Goal: Task Accomplishment & Management: Manage account settings

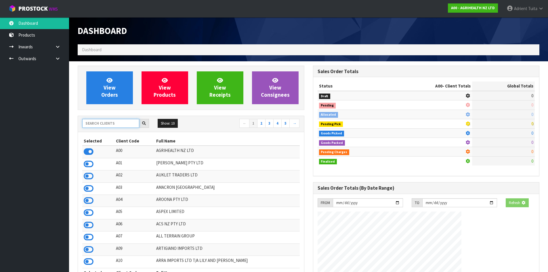
click at [94, 121] on input "text" at bounding box center [110, 123] width 57 height 9
type input "NERO"
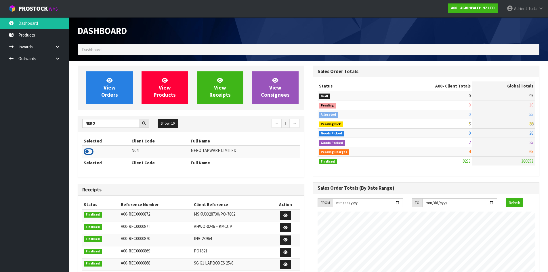
click at [85, 153] on icon at bounding box center [89, 151] width 10 height 9
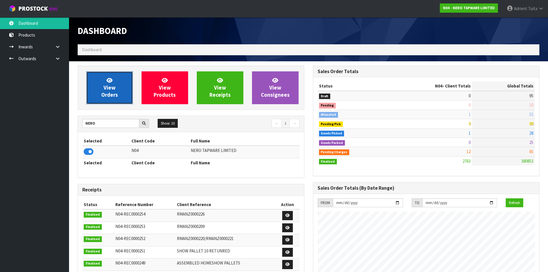
click at [99, 98] on link "View Orders" at bounding box center [109, 87] width 47 height 33
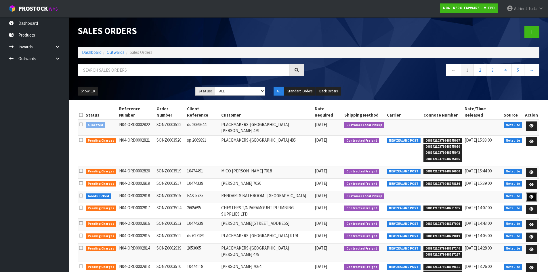
click at [534, 192] on link at bounding box center [531, 196] width 11 height 9
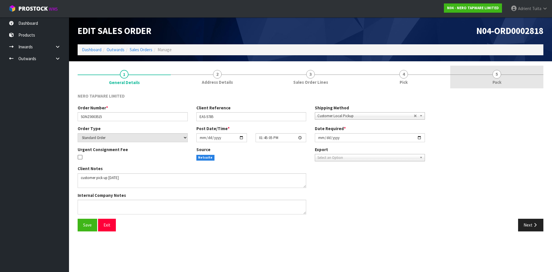
click at [513, 84] on link "5 Pack" at bounding box center [496, 77] width 93 height 23
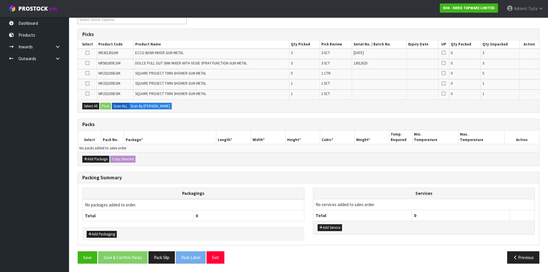
scroll to position [85, 0]
click at [81, 159] on div "Add Package Copy Selected" at bounding box center [308, 158] width 461 height 13
click at [86, 159] on icon "button" at bounding box center [85, 159] width 3 height 4
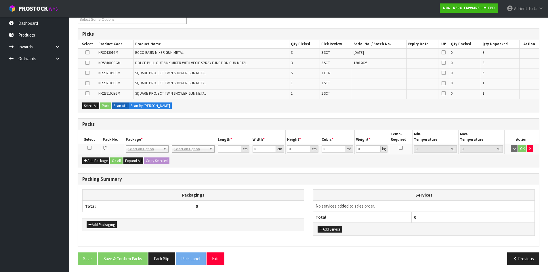
click at [90, 148] on icon at bounding box center [89, 148] width 4 height 0
click at [532, 150] on button "button" at bounding box center [530, 148] width 6 height 7
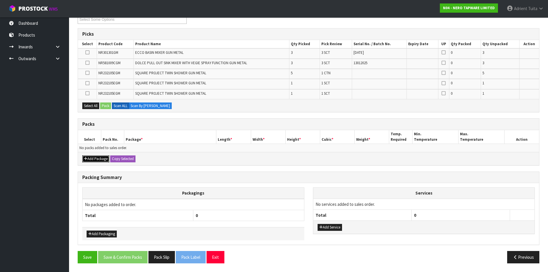
click at [85, 160] on icon "button" at bounding box center [85, 159] width 3 height 4
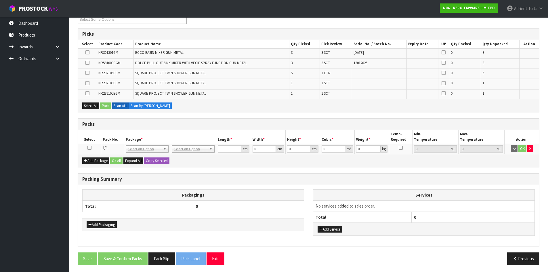
click at [89, 148] on icon at bounding box center [89, 148] width 4 height 0
click at [87, 73] on icon at bounding box center [87, 73] width 4 height 0
click at [0, 0] on input "checkbox" at bounding box center [0, 0] width 0 height 0
click at [105, 106] on button "Pack" at bounding box center [105, 105] width 11 height 7
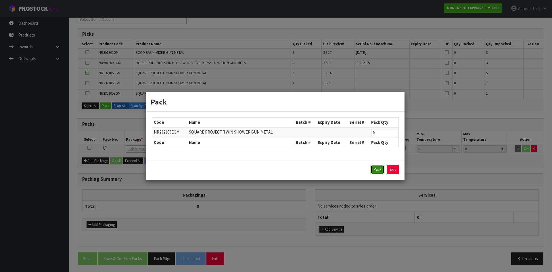
click at [377, 167] on button "Pack" at bounding box center [378, 169] width 14 height 9
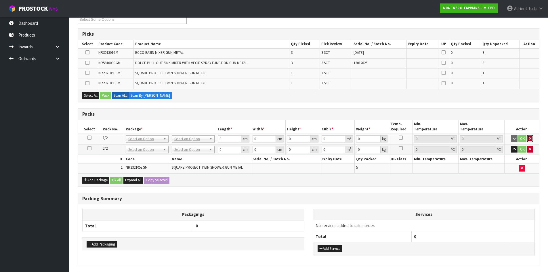
click at [528, 142] on button "button" at bounding box center [530, 138] width 6 height 7
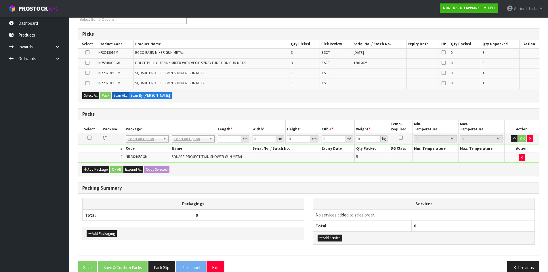
click at [529, 134] on td "OK" at bounding box center [522, 138] width 35 height 10
drag, startPoint x: 528, startPoint y: 138, endPoint x: 403, endPoint y: 163, distance: 127.5
click at [528, 139] on button "button" at bounding box center [530, 138] width 6 height 7
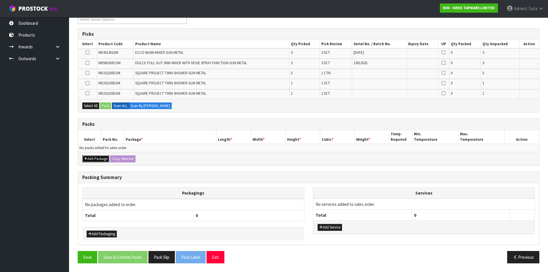
click at [88, 159] on button "Add Package" at bounding box center [95, 158] width 27 height 7
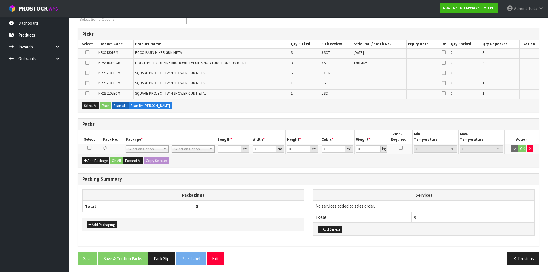
click at [90, 148] on icon at bounding box center [89, 148] width 4 height 0
click at [89, 73] on icon at bounding box center [87, 73] width 4 height 0
click at [0, 0] on input "checkbox" at bounding box center [0, 0] width 0 height 0
click at [103, 104] on button "Pack" at bounding box center [105, 105] width 11 height 7
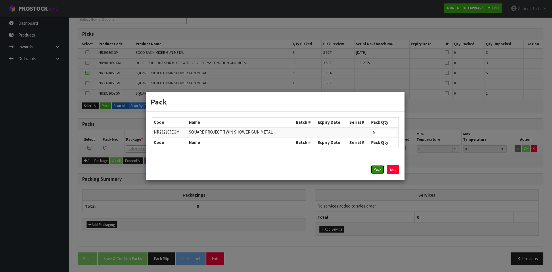
click at [375, 171] on button "Pack" at bounding box center [378, 169] width 14 height 9
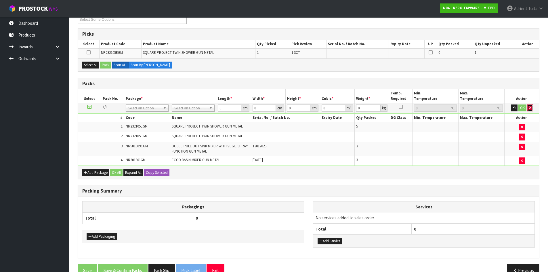
click at [531, 109] on button "button" at bounding box center [530, 107] width 6 height 7
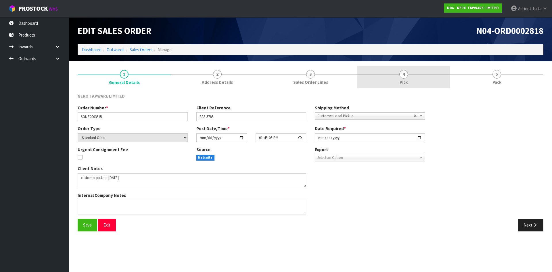
drag, startPoint x: 402, startPoint y: 77, endPoint x: 384, endPoint y: 85, distance: 19.7
click at [401, 77] on span "4" at bounding box center [404, 74] width 9 height 9
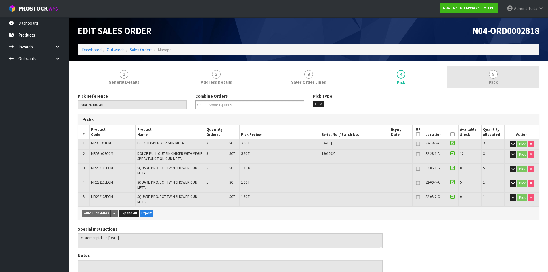
click at [492, 86] on link "5 Pack" at bounding box center [493, 77] width 92 height 23
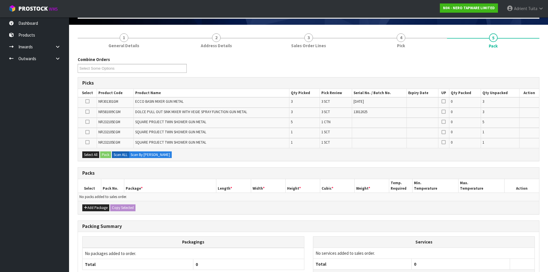
scroll to position [85, 0]
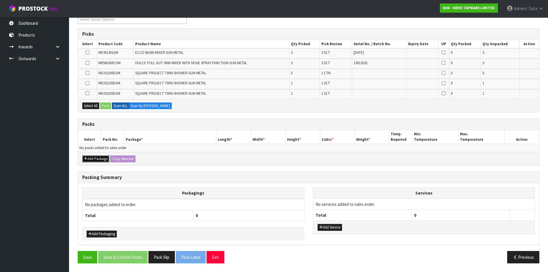
click at [89, 161] on button "Add Package" at bounding box center [95, 158] width 27 height 7
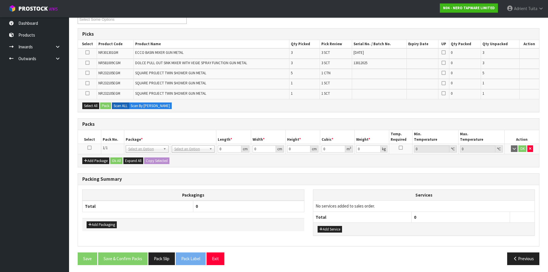
click at [88, 150] on link at bounding box center [89, 147] width 4 height 5
click at [85, 73] on icon at bounding box center [87, 73] width 4 height 0
click at [0, 0] on input "checkbox" at bounding box center [0, 0] width 0 height 0
click at [103, 108] on button "Pack" at bounding box center [105, 105] width 11 height 7
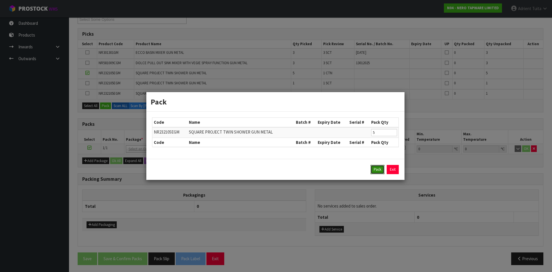
click at [380, 173] on button "Pack" at bounding box center [378, 169] width 14 height 9
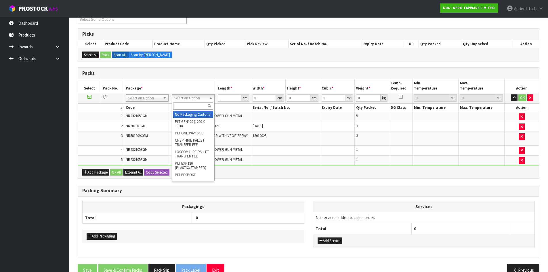
drag, startPoint x: 202, startPoint y: 96, endPoint x: 201, endPoint y: 102, distance: 6.4
click at [201, 102] on input "text" at bounding box center [193, 105] width 40 height 7
type input "RET"
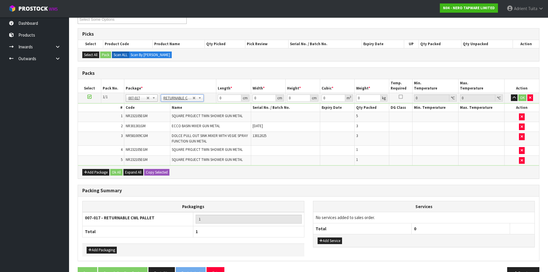
type input "46.75"
click at [221, 98] on input "0" at bounding box center [229, 97] width 23 height 7
type input "120"
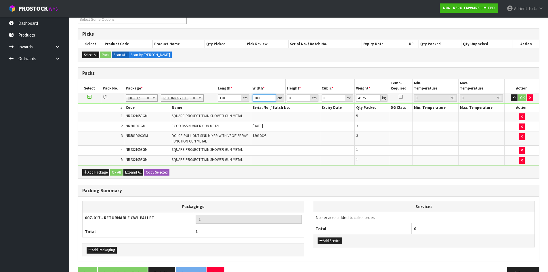
type input "100"
type input "1"
type input "0.012"
type input "11"
type input "0.132"
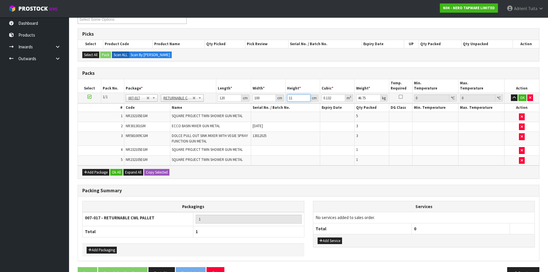
type input "110"
type input "1.32"
type input "110"
type input "48"
drag, startPoint x: 523, startPoint y: 96, endPoint x: 493, endPoint y: 104, distance: 31.2
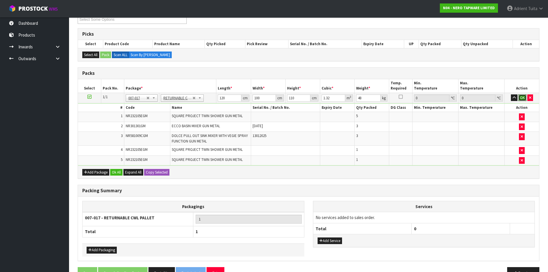
click at [523, 96] on button "OK" at bounding box center [522, 97] width 8 height 7
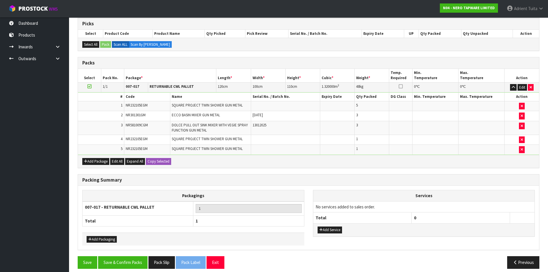
scroll to position [101, 0]
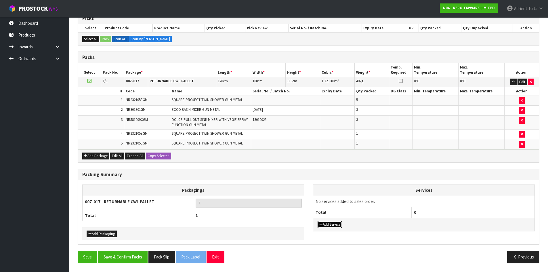
click at [323, 222] on button "Add Service" at bounding box center [330, 224] width 24 height 7
drag, startPoint x: 328, startPoint y: 204, endPoint x: 328, endPoint y: 210, distance: 6.6
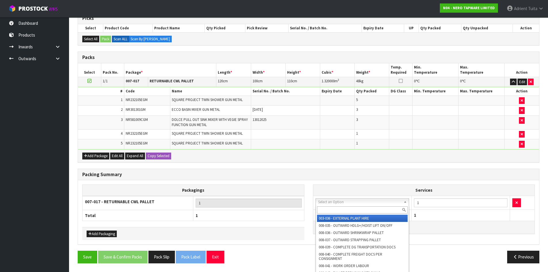
click at [328, 210] on input "text" at bounding box center [362, 209] width 91 height 7
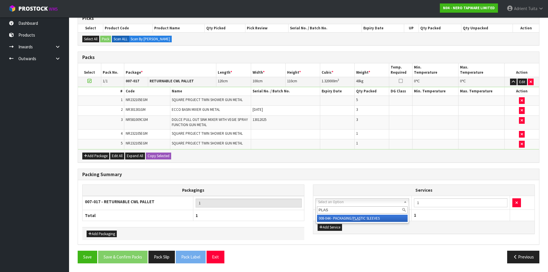
type input "PLAS"
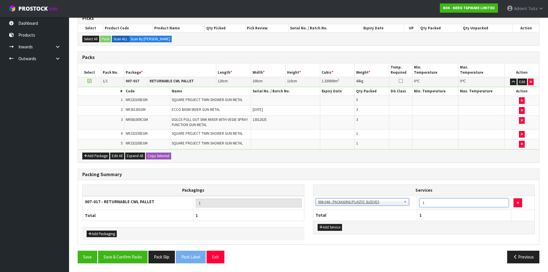
click at [450, 201] on input "1" at bounding box center [463, 202] width 89 height 9
type input "2"
click at [130, 261] on button "Save & Confirm Packs" at bounding box center [122, 257] width 49 height 12
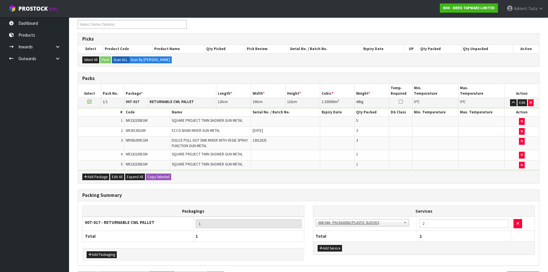
scroll to position [0, 0]
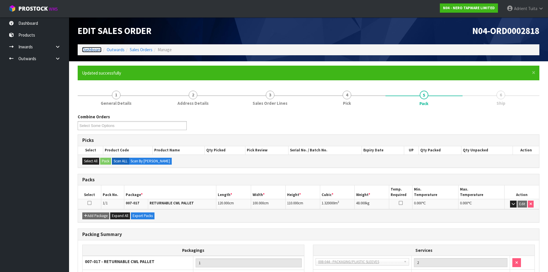
click at [91, 51] on link "Dashboard" at bounding box center [92, 49] width 20 height 5
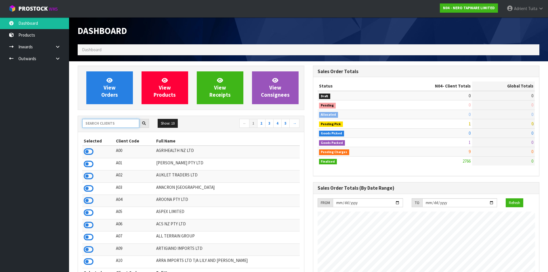
click at [103, 123] on input "text" at bounding box center [110, 123] width 57 height 9
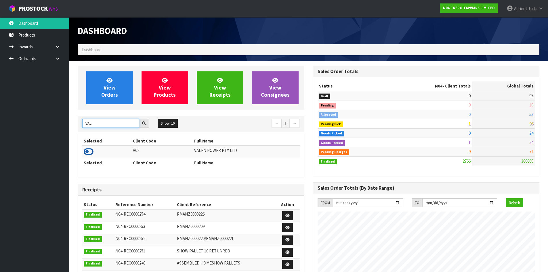
type input "VAL"
click at [87, 154] on icon at bounding box center [89, 151] width 10 height 9
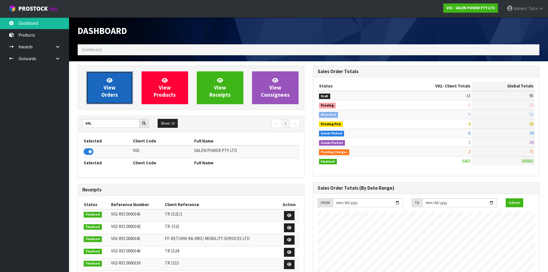
click at [105, 81] on link "View Orders" at bounding box center [109, 87] width 47 height 33
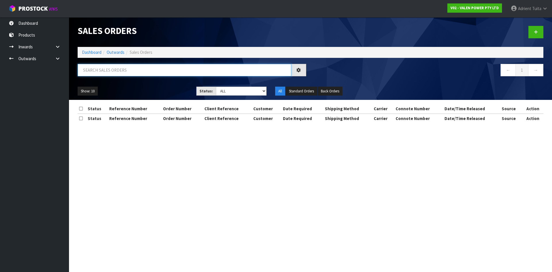
click at [103, 73] on input "text" at bounding box center [185, 70] width 214 height 12
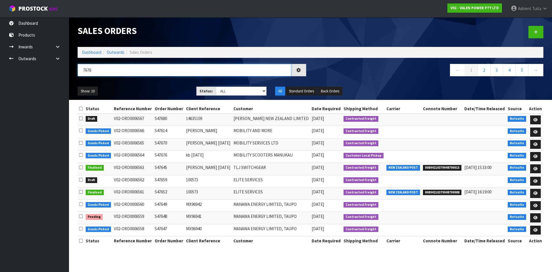
type input "7676"
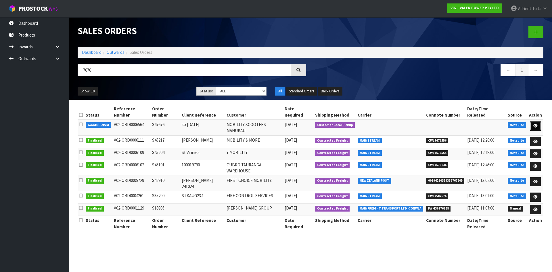
click at [534, 124] on icon at bounding box center [536, 126] width 4 height 4
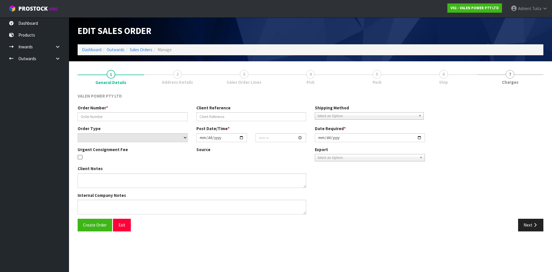
type input "S47676"
type input "kb [DATE]"
select select "number:0"
type input "[DATE]"
type input "14:45:07.000"
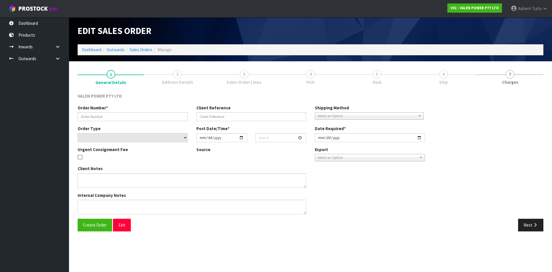
type input "[DATE]"
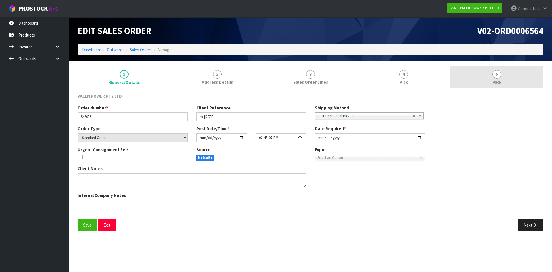
click at [509, 77] on link "5 Pack" at bounding box center [496, 77] width 93 height 23
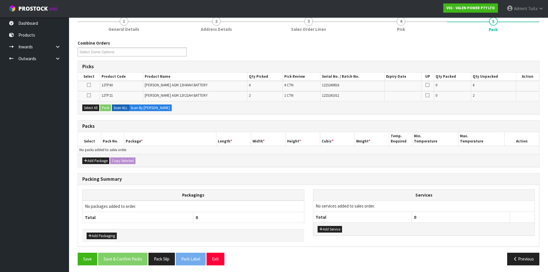
scroll to position [55, 0]
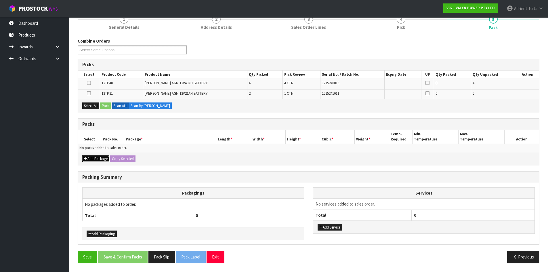
drag, startPoint x: 95, startPoint y: 161, endPoint x: 92, endPoint y: 155, distance: 6.3
click at [94, 161] on button "Add Package" at bounding box center [95, 158] width 27 height 7
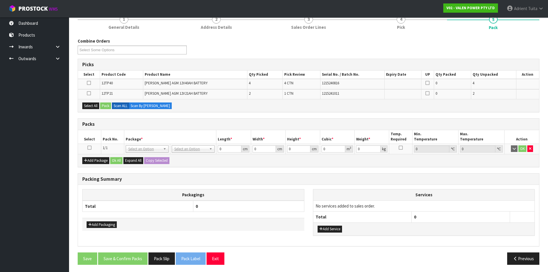
click at [89, 148] on icon at bounding box center [89, 148] width 4 height 0
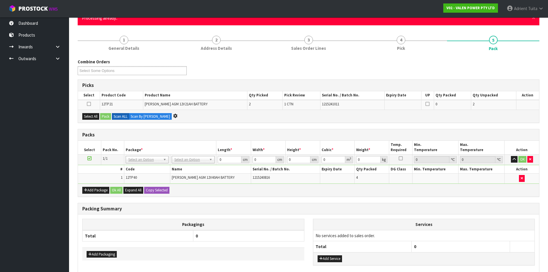
scroll to position [0, 0]
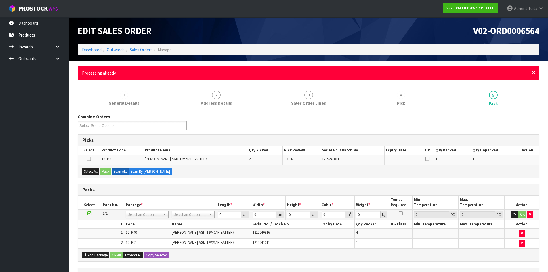
click at [533, 74] on span "×" at bounding box center [533, 72] width 3 height 8
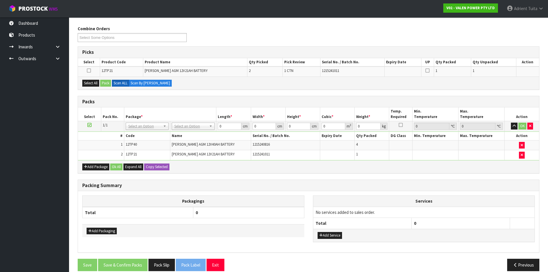
scroll to position [75, 0]
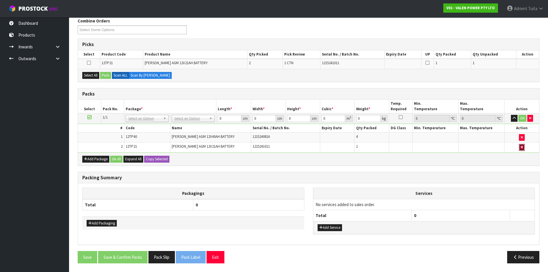
click at [520, 150] on button "button" at bounding box center [522, 147] width 6 height 7
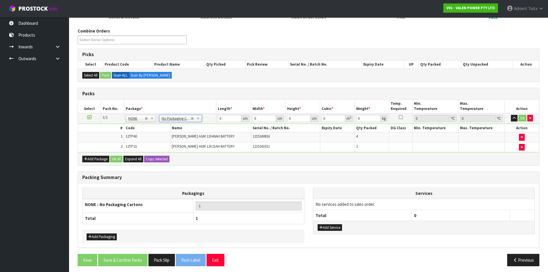
scroll to position [68, 0]
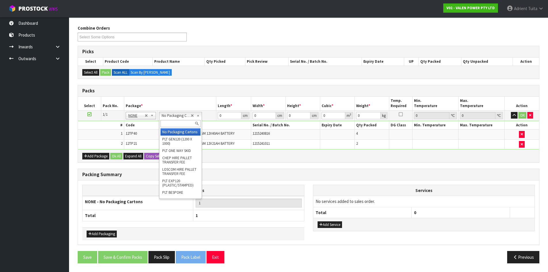
click at [186, 123] on input "text" at bounding box center [181, 123] width 40 height 7
click at [170, 124] on input "RET" at bounding box center [181, 123] width 40 height 7
type input "RET"
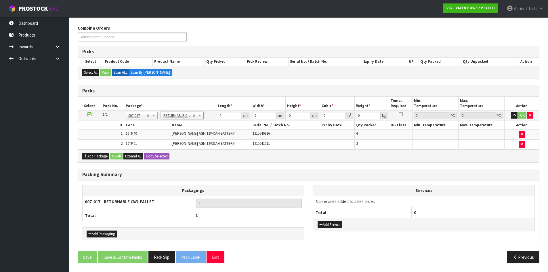
type input "69.78"
click at [226, 117] on input "0" at bounding box center [229, 115] width 23 height 7
type input "50"
type input "5"
click at [226, 117] on input "50" at bounding box center [229, 115] width 23 height 7
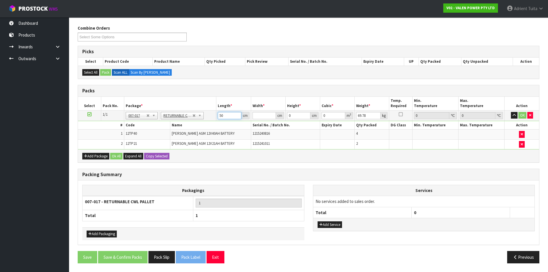
click at [226, 117] on input "50" at bounding box center [229, 115] width 23 height 7
type input "60"
type input "40"
type input "3"
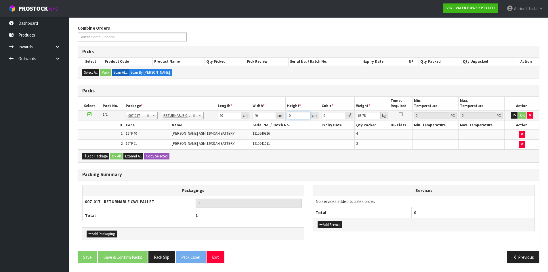
type input "0.0072"
type input "35"
type input "0.084"
type input "35"
type input "70"
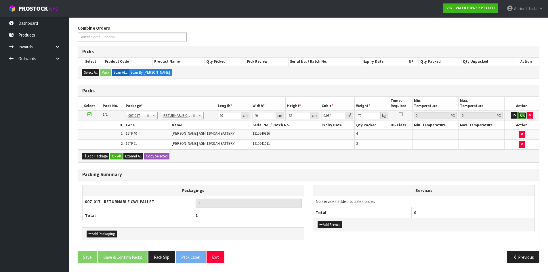
click at [522, 116] on button "OK" at bounding box center [522, 115] width 8 height 7
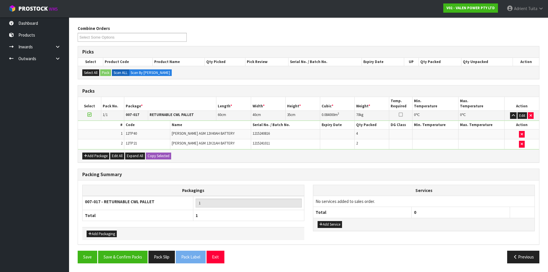
scroll to position [68, 0]
click at [131, 260] on button "Save & Confirm Packs" at bounding box center [122, 257] width 49 height 12
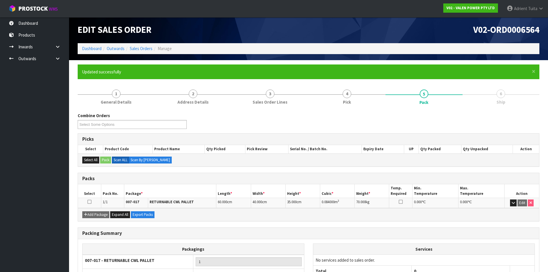
scroll to position [0, 0]
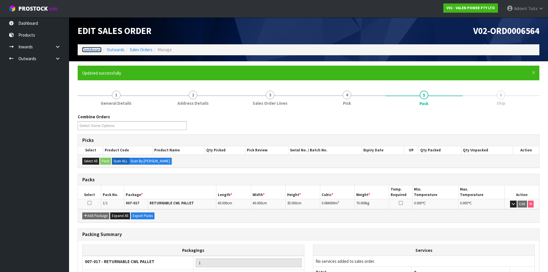
click at [100, 49] on link "Dashboard" at bounding box center [92, 49] width 20 height 5
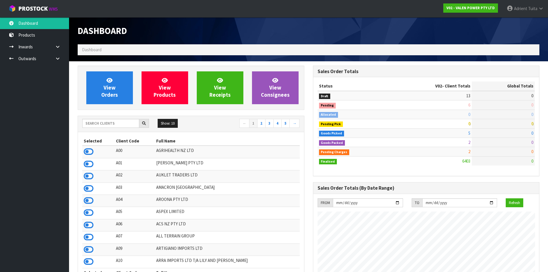
scroll to position [436, 235]
click at [88, 156] on td at bounding box center [98, 152] width 32 height 12
click at [89, 154] on icon at bounding box center [89, 151] width 10 height 9
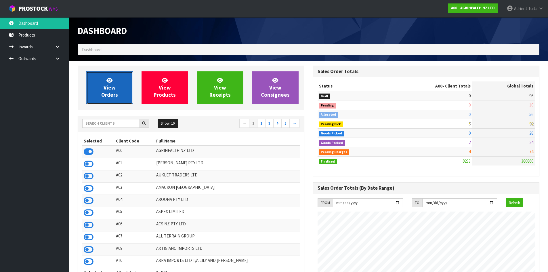
click at [98, 98] on link "View Orders" at bounding box center [109, 87] width 47 height 33
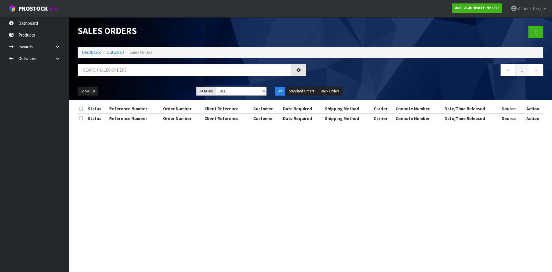
click at [103, 77] on div at bounding box center [191, 72] width 237 height 17
click at [109, 73] on input "text" at bounding box center [185, 70] width 214 height 12
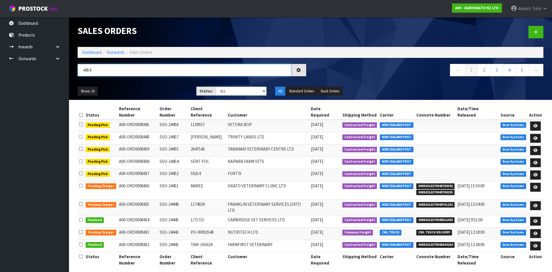
type input "4454"
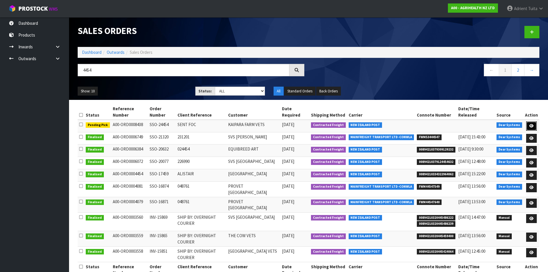
click at [534, 126] on icon at bounding box center [531, 126] width 4 height 4
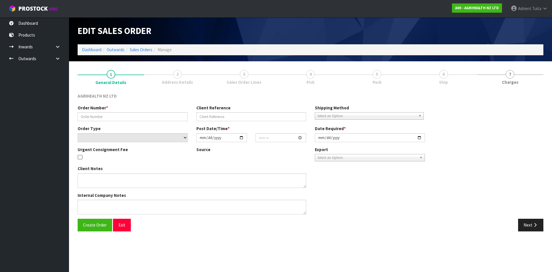
type input "SSO-24454"
type input "SENT FOC"
select select "number:0"
type input "[DATE]"
type input "07:34:31.000"
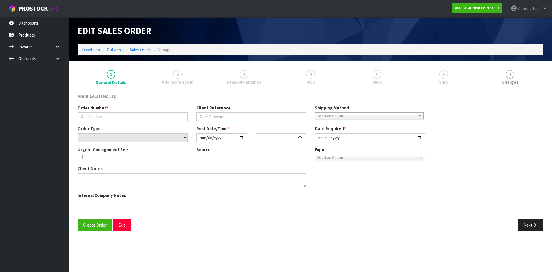
type input "[DATE]"
type textarea "SHIP BY: Overnight Courier"
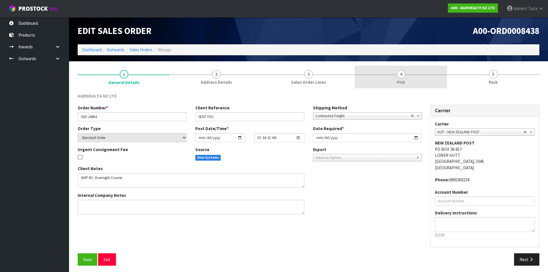
click at [403, 81] on span "Pick" at bounding box center [401, 82] width 8 height 6
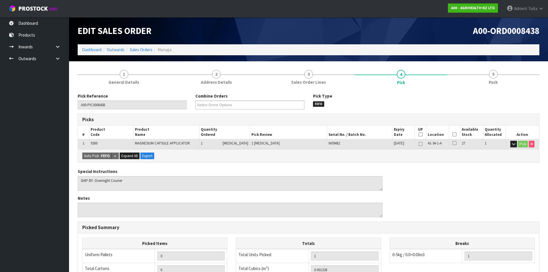
click at [453, 134] on icon at bounding box center [454, 134] width 4 height 0
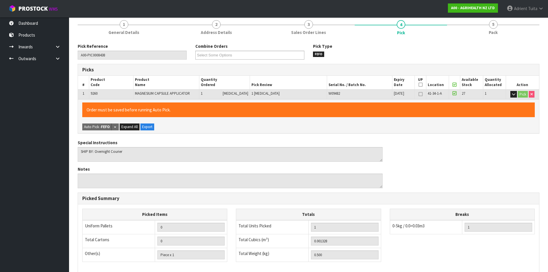
scroll to position [129, 0]
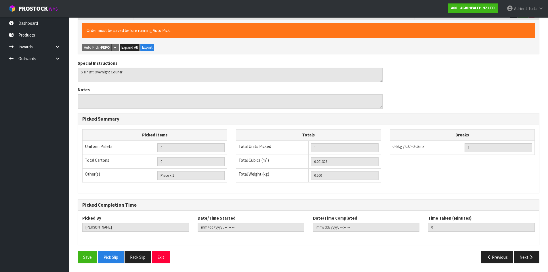
drag, startPoint x: 73, startPoint y: 261, endPoint x: 81, endPoint y: 258, distance: 8.1
click at [74, 261] on div "Save Pick Slip Pack Slip Exit" at bounding box center [190, 257] width 235 height 12
click at [81, 258] on button "Save" at bounding box center [88, 257] width 20 height 12
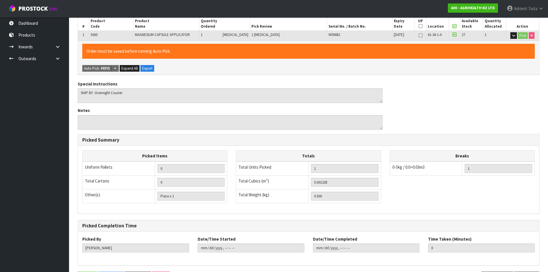
scroll to position [0, 0]
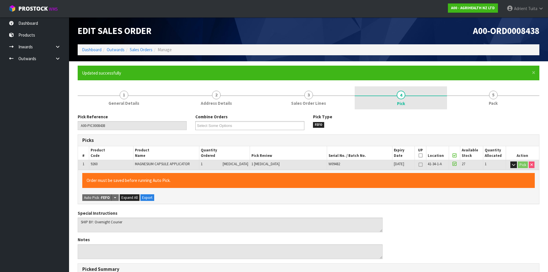
type input "[PERSON_NAME]"
type input "[DATE]T09:43:03"
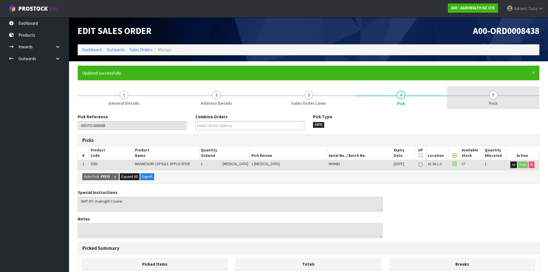
drag, startPoint x: 500, startPoint y: 95, endPoint x: 488, endPoint y: 95, distance: 11.5
click at [500, 95] on link "5 Pack" at bounding box center [493, 97] width 92 height 23
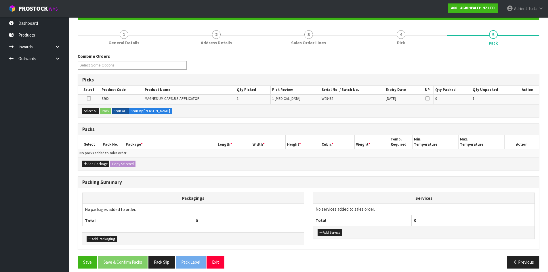
scroll to position [66, 0]
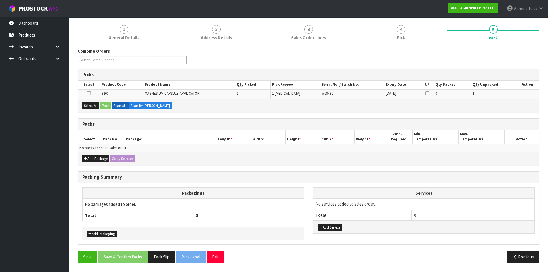
drag, startPoint x: 90, startPoint y: 109, endPoint x: 102, endPoint y: 106, distance: 12.1
click at [93, 109] on div "Select All Pack Scan ALL Scan By [PERSON_NAME]" at bounding box center [308, 105] width 461 height 13
drag, startPoint x: 97, startPoint y: 111, endPoint x: 102, endPoint y: 108, distance: 5.9
click at [98, 111] on div "Select All Pack Scan ALL Scan By [PERSON_NAME]" at bounding box center [308, 105] width 461 height 13
click at [97, 105] on button "Select All" at bounding box center [90, 105] width 17 height 7
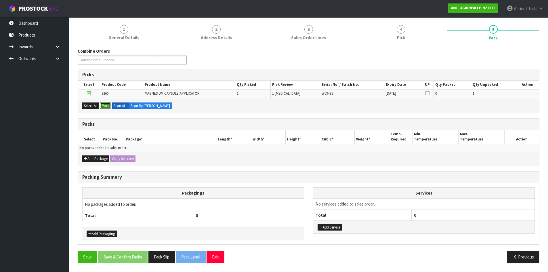
click at [104, 104] on button "Pack" at bounding box center [105, 105] width 11 height 7
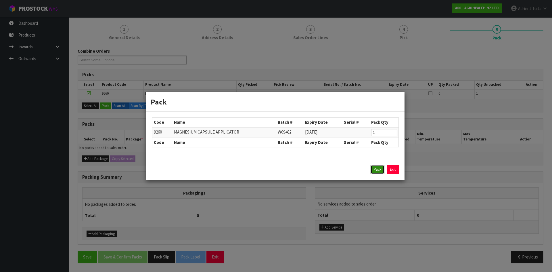
drag, startPoint x: 378, startPoint y: 169, endPoint x: 365, endPoint y: 165, distance: 13.6
click at [377, 169] on button "Pack" at bounding box center [378, 169] width 14 height 9
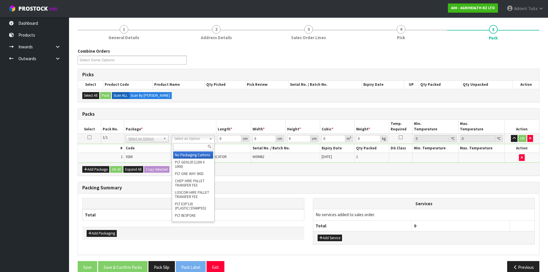
drag, startPoint x: 194, startPoint y: 138, endPoint x: 195, endPoint y: 151, distance: 12.4
drag, startPoint x: 196, startPoint y: 157, endPoint x: 223, endPoint y: 146, distance: 29.5
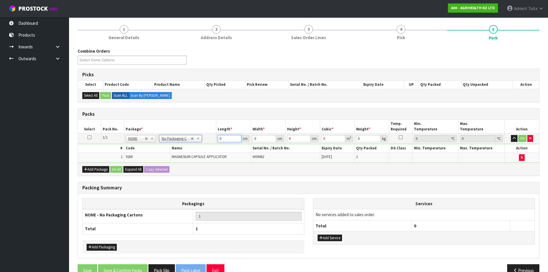
click at [226, 138] on input "0" at bounding box center [229, 138] width 23 height 7
type input "87"
type input "11"
type input "8"
type input "0.007656"
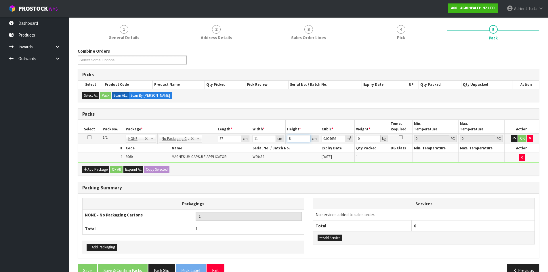
type input "8"
type input "1"
click at [520, 139] on button "OK" at bounding box center [522, 138] width 8 height 7
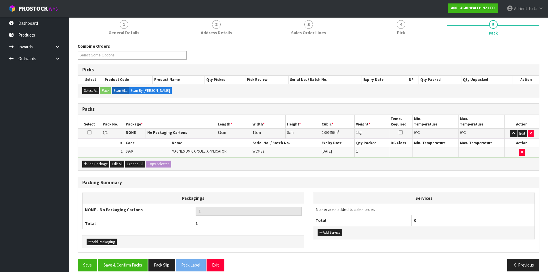
scroll to position [79, 0]
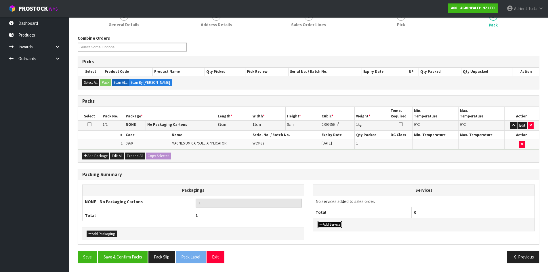
click at [336, 226] on button "Add Service" at bounding box center [330, 224] width 24 height 7
click at [336, 206] on td "003-036 - EXTERNAL PLANT HIRE 008-035 - OUTWARD HDLG+/HOIST LIFT ON/OFF 008-036…" at bounding box center [362, 203] width 98 height 14
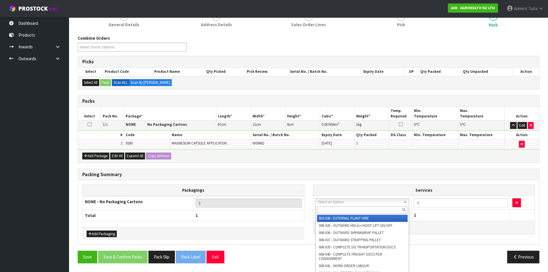
drag, startPoint x: 337, startPoint y: 205, endPoint x: 337, endPoint y: 210, distance: 4.9
drag, startPoint x: 337, startPoint y: 210, endPoint x: 334, endPoint y: 207, distance: 4.3
click at [337, 210] on input "text" at bounding box center [362, 209] width 91 height 7
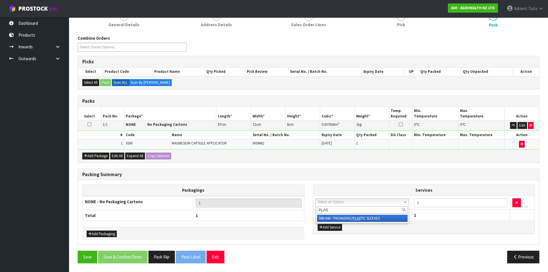
type input "PLAS"
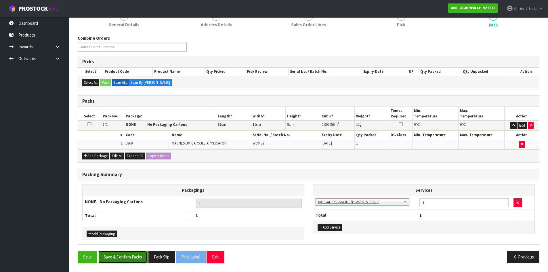
click at [114, 261] on button "Save & Confirm Packs" at bounding box center [122, 257] width 49 height 12
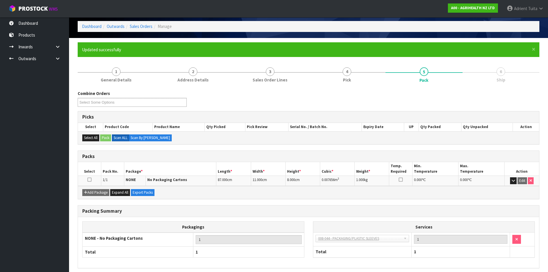
scroll to position [47, 0]
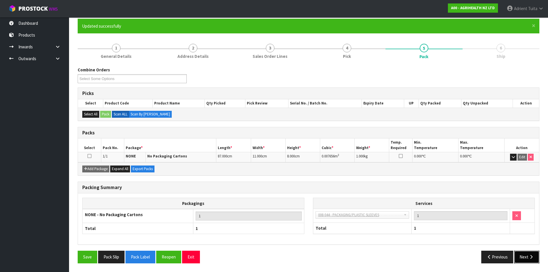
click at [528, 258] on button "Next" at bounding box center [526, 257] width 25 height 12
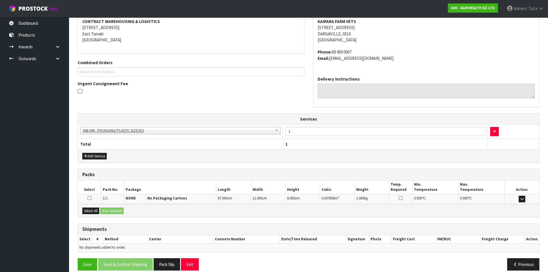
scroll to position [115, 0]
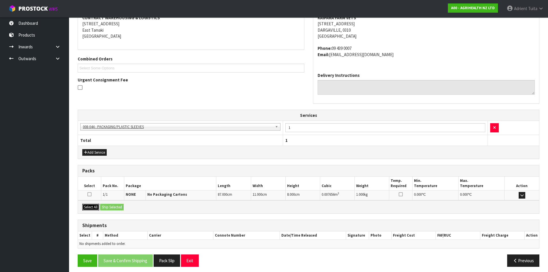
click at [90, 207] on button "Select All" at bounding box center [90, 207] width 17 height 7
drag, startPoint x: 95, startPoint y: 206, endPoint x: 134, endPoint y: 212, distance: 40.0
click at [97, 206] on button "Select All" at bounding box center [90, 207] width 17 height 7
click at [134, 212] on div "Select All Ship Selected" at bounding box center [308, 206] width 461 height 13
click at [122, 211] on div "Select All Ship Selected" at bounding box center [308, 206] width 461 height 13
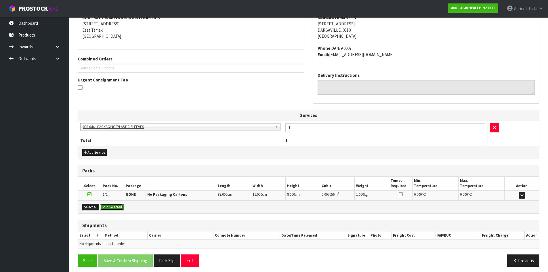
click at [122, 210] on button "Ship Selected" at bounding box center [112, 207] width 24 height 7
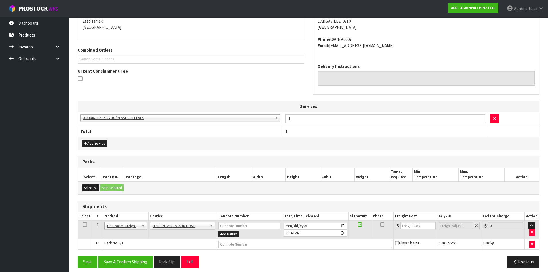
scroll to position [129, 0]
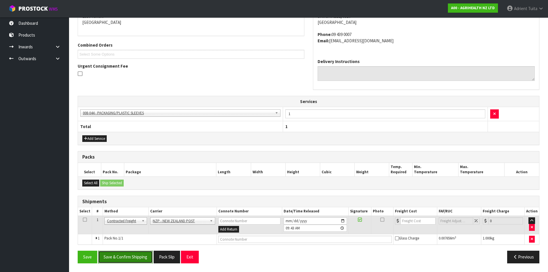
click at [136, 259] on button "Save & Confirm Shipping" at bounding box center [125, 257] width 55 height 12
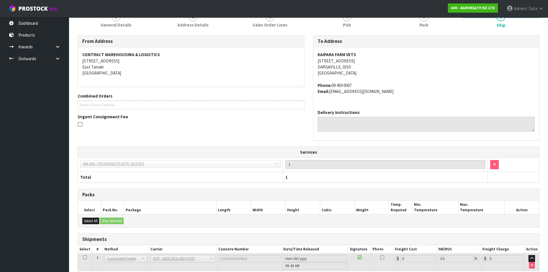
scroll to position [121, 0]
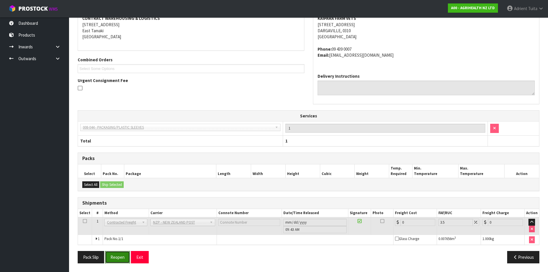
click at [116, 253] on button "Reopen" at bounding box center [117, 257] width 25 height 12
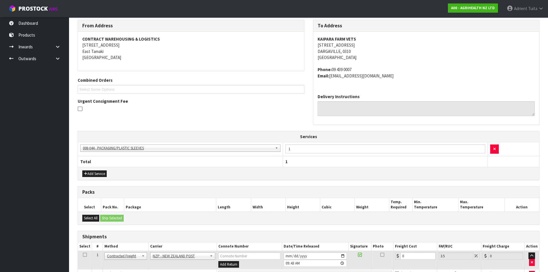
scroll to position [134, 0]
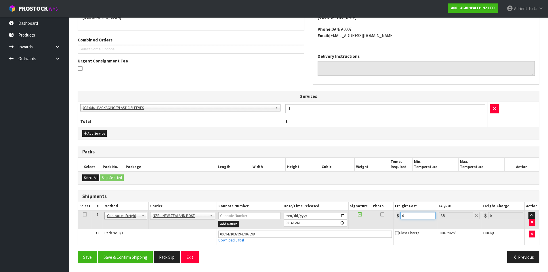
click at [411, 213] on input "0" at bounding box center [417, 215] width 35 height 7
type input "7"
type input "7.24"
type input "7.3"
type input "7.56"
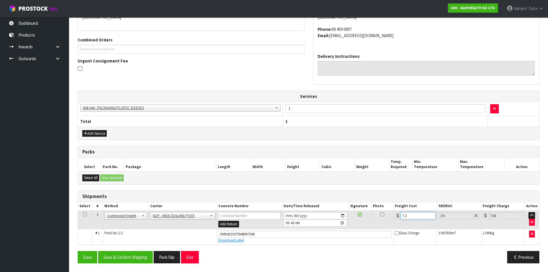
type input "7.31"
type input "7.57"
type input "7.31"
click at [124, 258] on button "Save & Confirm Shipping" at bounding box center [125, 257] width 55 height 12
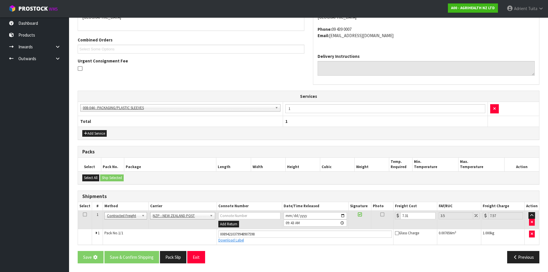
scroll to position [0, 0]
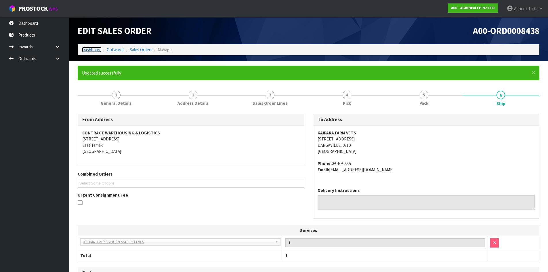
click at [101, 50] on link "Dashboard" at bounding box center [92, 49] width 20 height 5
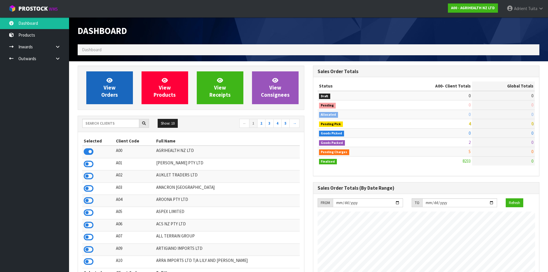
scroll to position [436, 235]
click at [103, 93] on span "View Orders" at bounding box center [109, 88] width 17 height 22
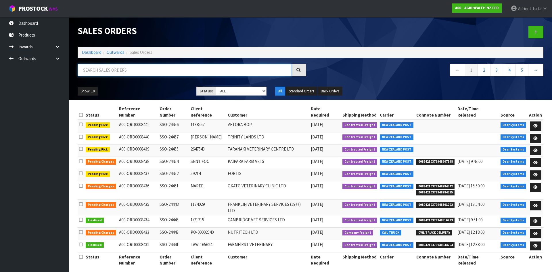
click at [99, 73] on input "text" at bounding box center [185, 70] width 214 height 12
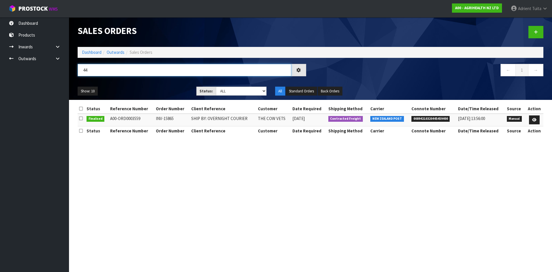
type input "4"
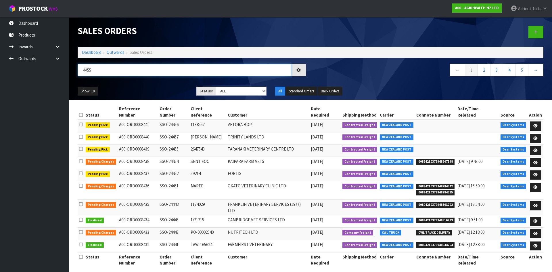
type input "4455"
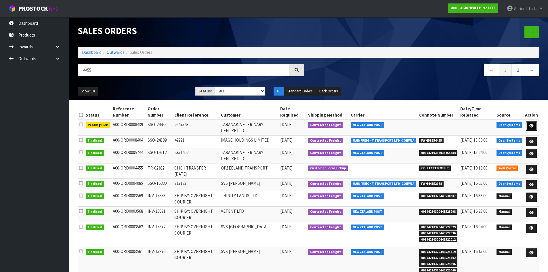
click at [528, 127] on link at bounding box center [531, 125] width 11 height 9
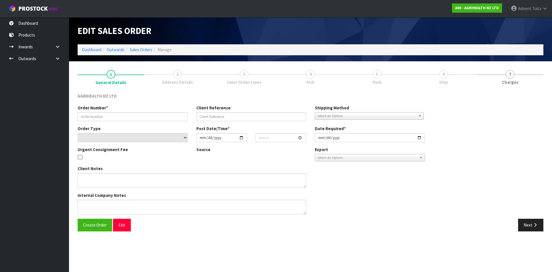
type input "SSO-24455"
type input "2647543"
select select "number:0"
type input "[DATE]"
type input "07:37:56.000"
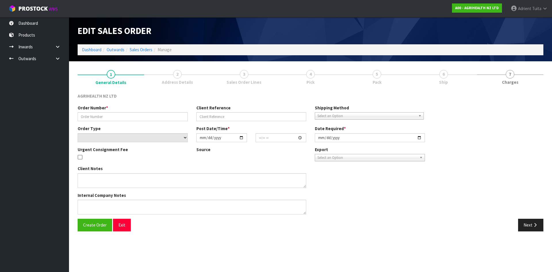
type input "[DATE]"
type textarea "SHIP BY: Overnight Courier"
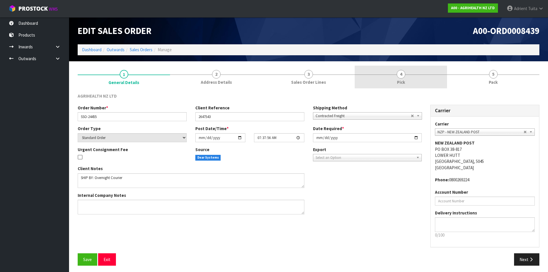
click at [409, 71] on link "4 Pick" at bounding box center [401, 77] width 92 height 23
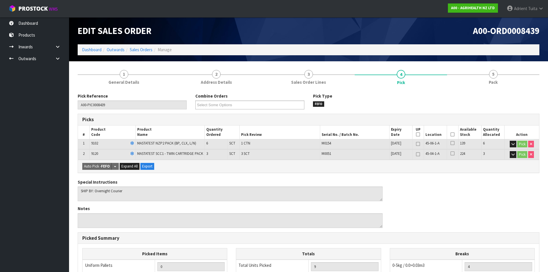
click at [451, 135] on icon at bounding box center [452, 134] width 4 height 0
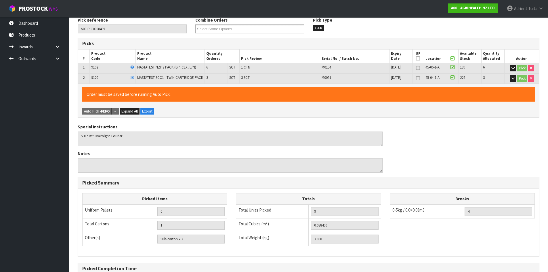
scroll to position [140, 0]
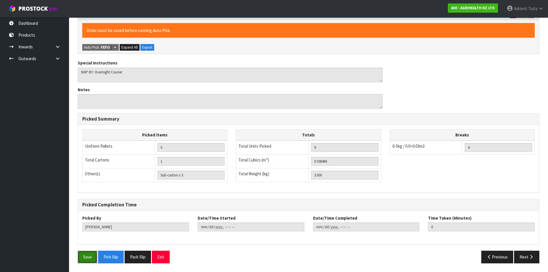
click at [91, 259] on button "Save" at bounding box center [88, 257] width 20 height 12
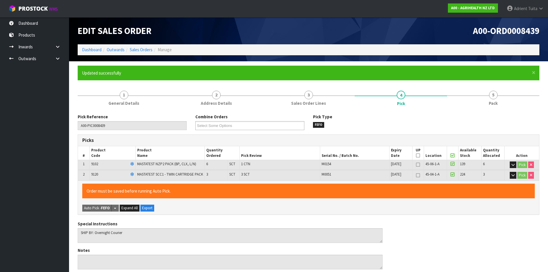
type input "[PERSON_NAME]"
type input "[DATE]T09:46:25"
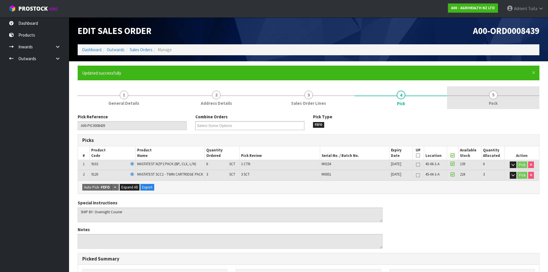
click at [496, 100] on link "5 Pack" at bounding box center [493, 97] width 92 height 23
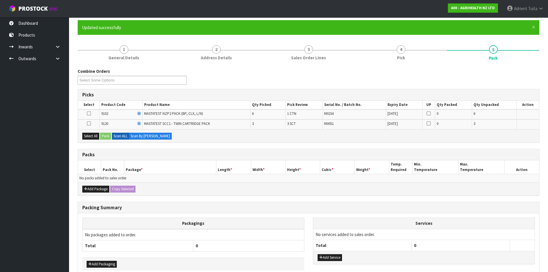
scroll to position [76, 0]
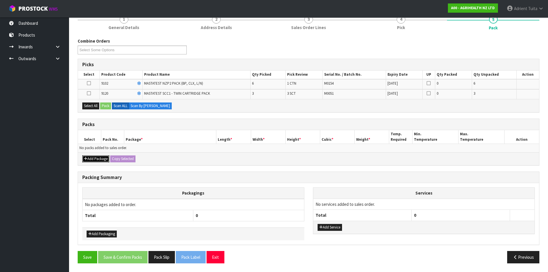
drag, startPoint x: 96, startPoint y: 159, endPoint x: 82, endPoint y: 155, distance: 14.5
click at [95, 160] on button "Add Package" at bounding box center [95, 158] width 27 height 7
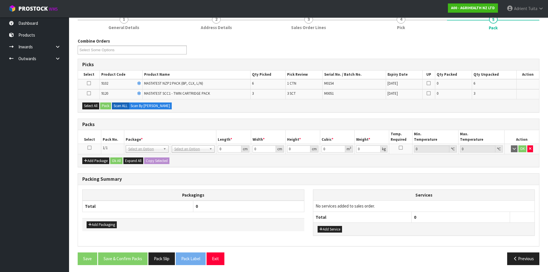
click at [89, 148] on icon at bounding box center [89, 148] width 4 height 0
click at [534, 150] on td "OK" at bounding box center [522, 149] width 35 height 10
click at [530, 150] on icon "button" at bounding box center [530, 149] width 2 height 4
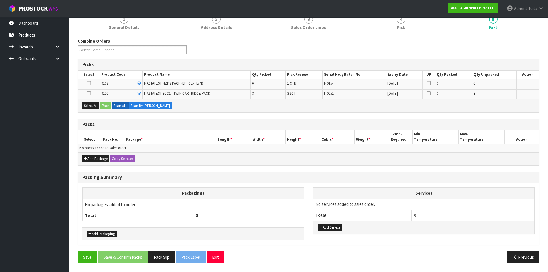
click at [91, 83] on icon at bounding box center [89, 83] width 4 height 0
click at [0, 0] on input "checkbox" at bounding box center [0, 0] width 0 height 0
click at [104, 105] on button "Pack" at bounding box center [105, 105] width 11 height 7
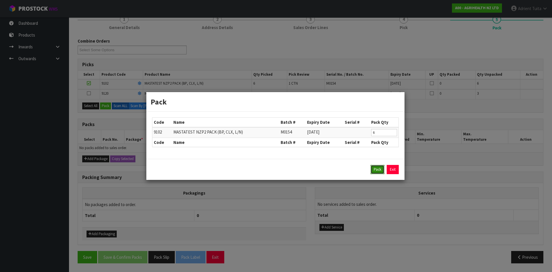
click at [374, 168] on button "Pack" at bounding box center [378, 169] width 14 height 9
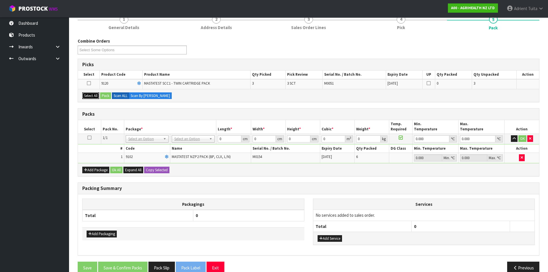
click at [95, 95] on button "Select All" at bounding box center [90, 95] width 17 height 7
click at [102, 95] on button "Pack" at bounding box center [105, 95] width 11 height 7
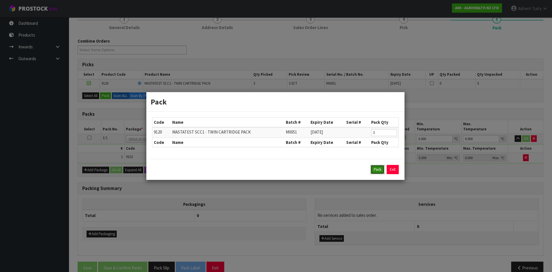
click at [371, 169] on button "Pack" at bounding box center [378, 169] width 14 height 9
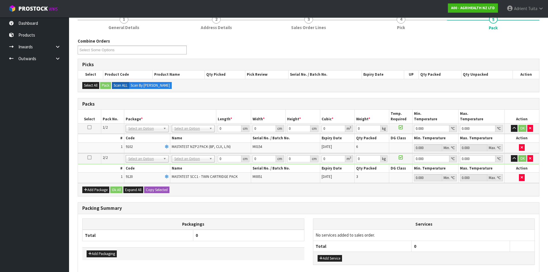
drag, startPoint x: 343, startPoint y: 27, endPoint x: 199, endPoint y: 103, distance: 162.3
click at [199, 103] on h3 "Packs" at bounding box center [308, 103] width 452 height 5
click at [183, 126] on td "No Packaging Cartons PLT GEN120 (1200 X 1000) PLT ONE WAY SKID CHEP HIRE PALLET…" at bounding box center [193, 128] width 46 height 10
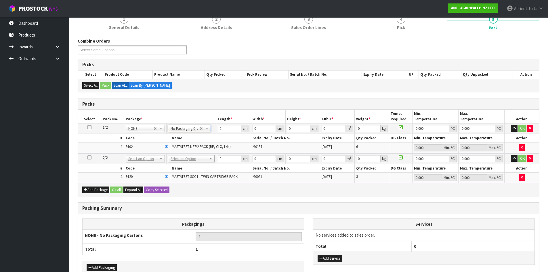
drag, startPoint x: 182, startPoint y: 162, endPoint x: 183, endPoint y: 157, distance: 4.9
click at [182, 161] on td "No Packaging Cartons PLT GEN120 (1200 X 1000) PLT ONE WAY SKID CHEP HIRE PALLET…" at bounding box center [191, 158] width 50 height 11
drag, startPoint x: 184, startPoint y: 157, endPoint x: 183, endPoint y: 171, distance: 13.8
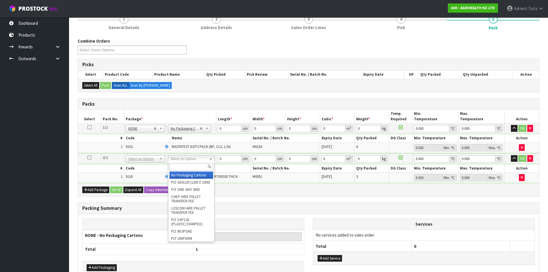
click at [183, 171] on div at bounding box center [191, 166] width 46 height 9
click at [183, 170] on div at bounding box center [191, 166] width 46 height 9
click at [183, 169] on input "text" at bounding box center [191, 166] width 44 height 7
type input "A4"
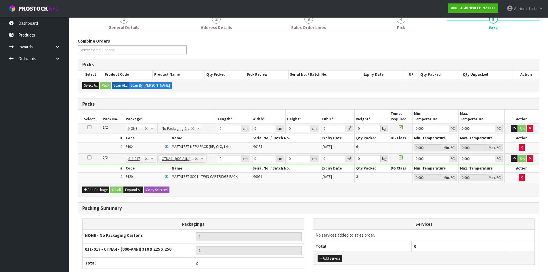
type input "31"
type input "22.5"
type input "25"
type input "0.017438"
type input "0.95"
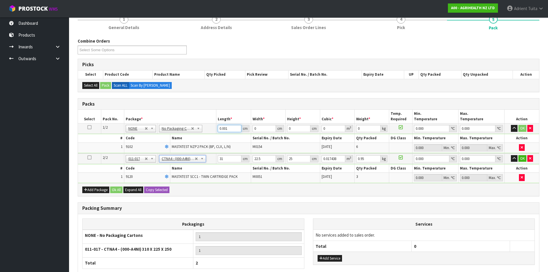
click at [236, 127] on input "0.001" at bounding box center [229, 128] width 23 height 7
click at [211, 130] on td "No Packaging Cartons PLT GEN120 (1200 X 1000) PLT ONE WAY SKID CHEP HIRE PALLET…" at bounding box center [187, 128] width 59 height 10
click at [224, 128] on input "0.001" at bounding box center [229, 128] width 23 height 7
type input "60"
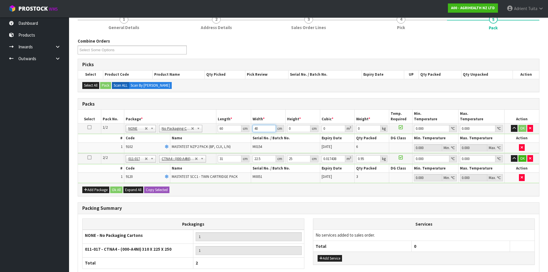
type input "40"
type input "1"
type input "0.0024"
type input "11"
type input "0.0264"
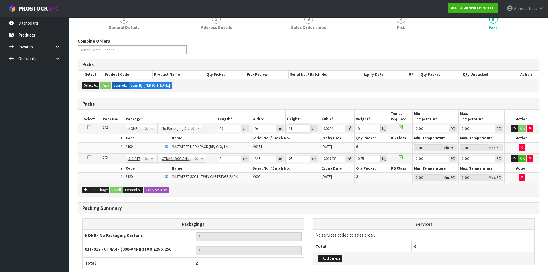
type input "11"
type input "3"
click at [221, 157] on input "31" at bounding box center [229, 158] width 23 height 7
type input "3"
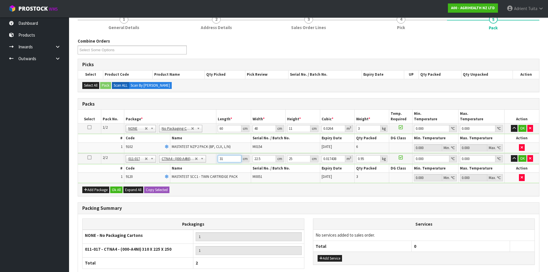
type input "0.001687"
type input "32"
type input "0.018"
type input "32"
type input "2"
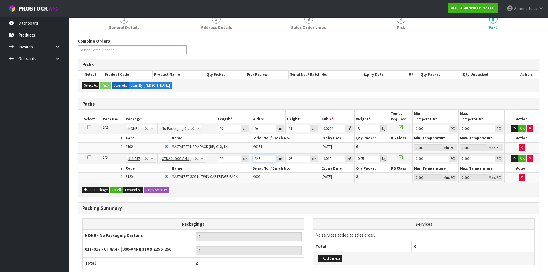
type input "0.0016"
type input "24"
type input "0.0192"
type input "24"
type input "2"
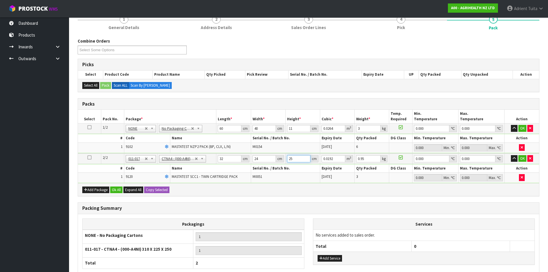
type input "0.001536"
type input "20"
type input "0.01536"
type input "20"
type input "2"
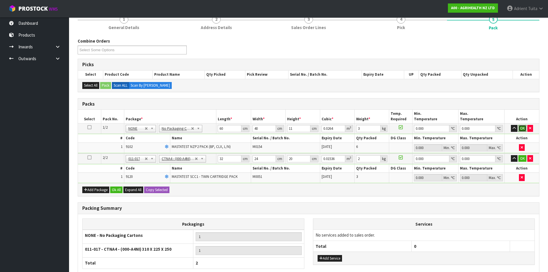
click at [522, 131] on button "OK" at bounding box center [522, 128] width 8 height 7
click at [522, 160] on button "OK" at bounding box center [522, 157] width 8 height 7
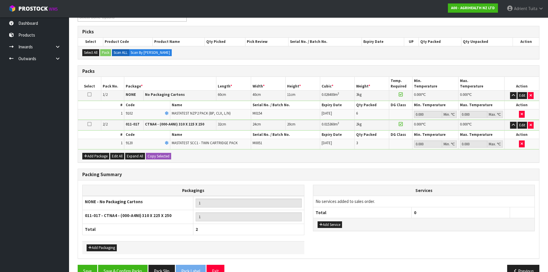
scroll to position [122, 0]
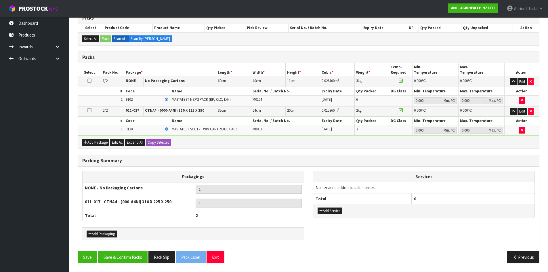
click at [129, 250] on div "Packing Summary Packagings NONE - No Packaging Cartons 1 011-017 - CTNA4 - (000…" at bounding box center [308, 203] width 470 height 96
click at [125, 253] on button "Save & Confirm Packs" at bounding box center [122, 257] width 49 height 12
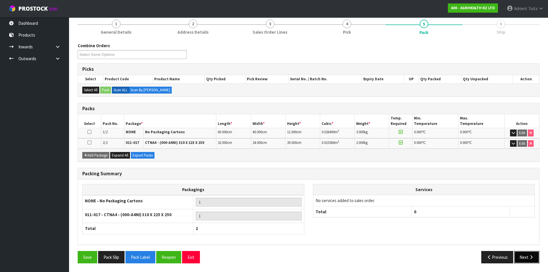
click at [528, 255] on button "Next" at bounding box center [526, 257] width 25 height 12
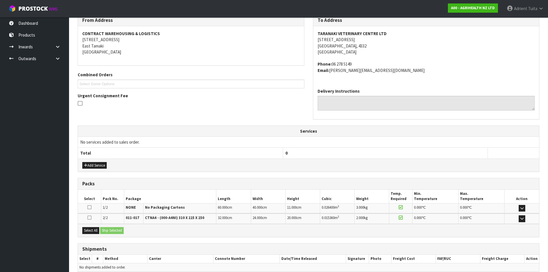
scroll to position [126, 0]
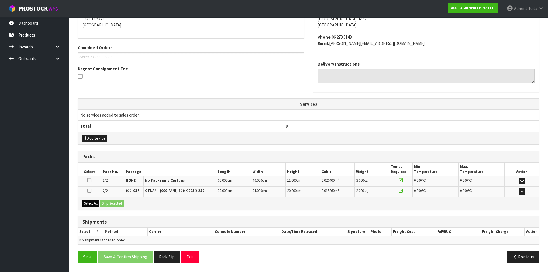
click at [95, 207] on div "Select All Ship Selected" at bounding box center [308, 203] width 461 height 13
click at [96, 205] on button "Select All" at bounding box center [90, 203] width 17 height 7
click at [103, 203] on button "Ship Selected" at bounding box center [112, 203] width 24 height 7
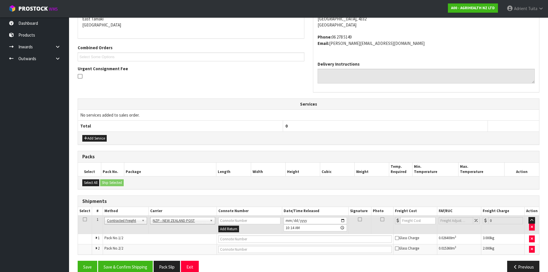
scroll to position [136, 0]
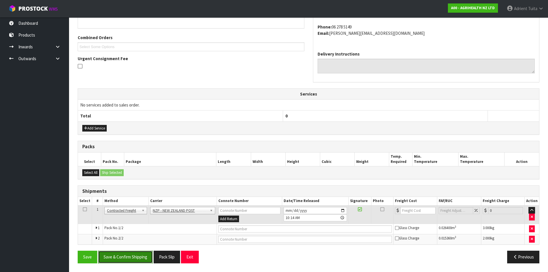
click at [127, 256] on button "Save & Confirm Shipping" at bounding box center [125, 257] width 55 height 12
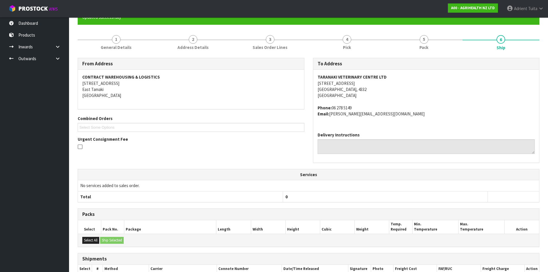
scroll to position [128, 0]
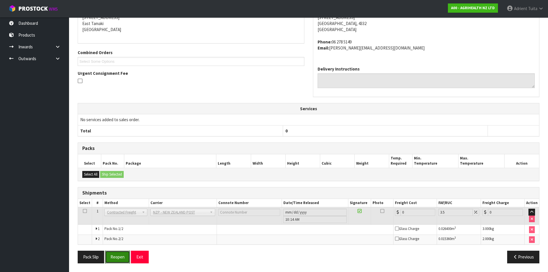
drag, startPoint x: 119, startPoint y: 257, endPoint x: 112, endPoint y: 249, distance: 10.2
click at [119, 257] on button "Reopen" at bounding box center [117, 257] width 25 height 12
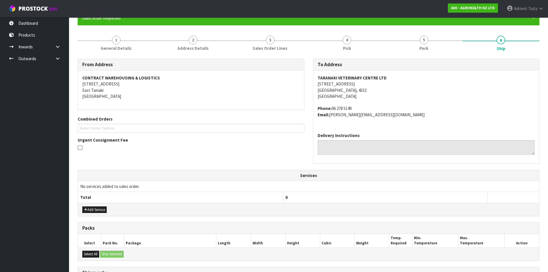
scroll to position [142, 0]
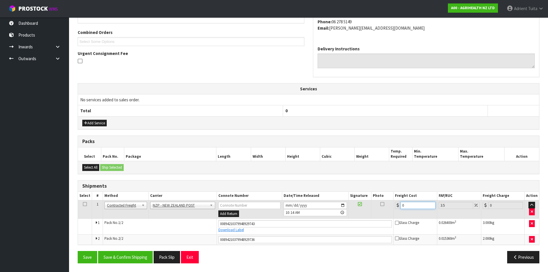
click at [409, 204] on input "0" at bounding box center [417, 205] width 35 height 7
type input "1"
type input "1.03"
type input "16"
type input "16.56"
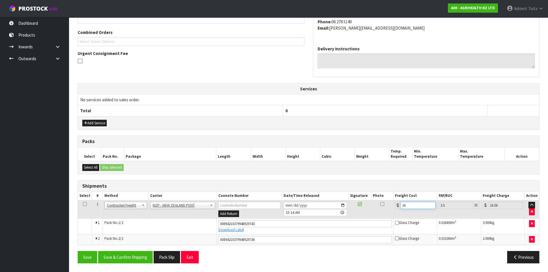
type input "16.9"
type input "17.49"
type input "16.90"
click at [138, 258] on button "Save & Confirm Shipping" at bounding box center [125, 257] width 55 height 12
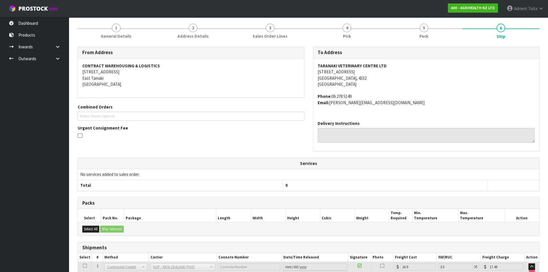
scroll to position [0, 0]
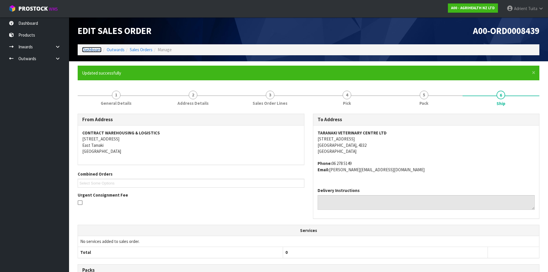
click at [88, 50] on link "Dashboard" at bounding box center [92, 49] width 20 height 5
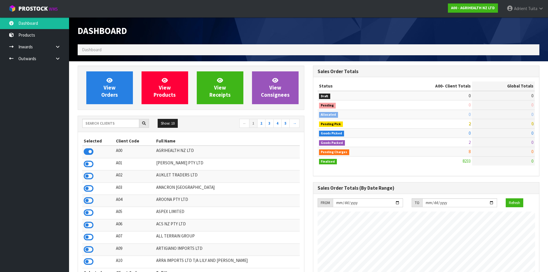
scroll to position [436, 235]
click at [114, 87] on span "View Orders" at bounding box center [109, 88] width 17 height 22
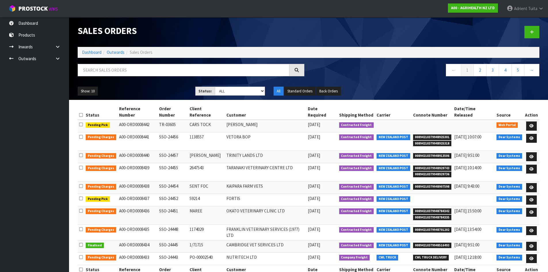
click at [88, 49] on li "Dashboard" at bounding box center [92, 52] width 20 height 6
click at [89, 51] on link "Dashboard" at bounding box center [92, 51] width 20 height 5
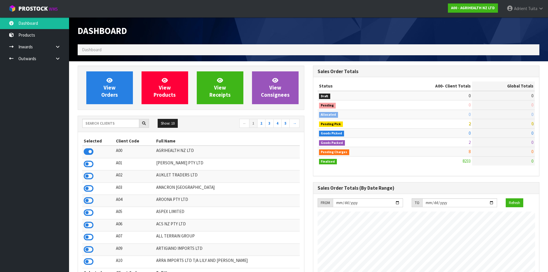
scroll to position [436, 235]
click at [114, 127] on input "text" at bounding box center [110, 123] width 57 height 9
type input "P10"
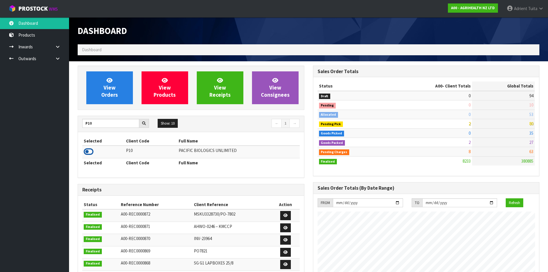
click at [92, 152] on icon at bounding box center [89, 151] width 10 height 9
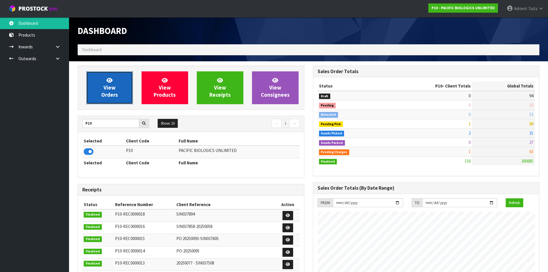
click at [116, 86] on link "View Orders" at bounding box center [109, 87] width 47 height 33
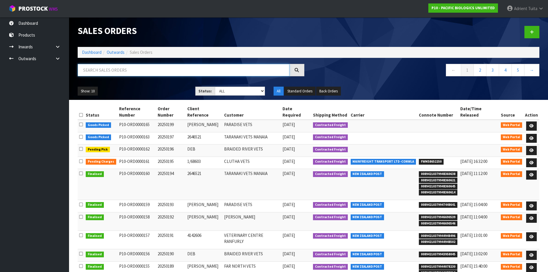
click at [133, 70] on input "text" at bounding box center [184, 70] width 212 height 12
type input "0199"
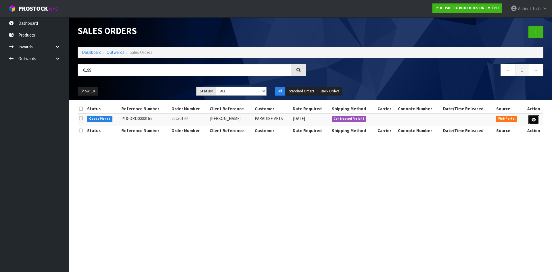
click at [535, 120] on icon at bounding box center [534, 120] width 4 height 4
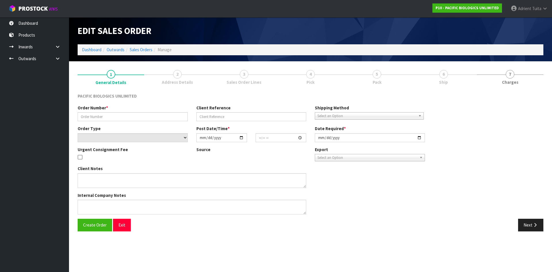
type input "20250199"
type input "[PERSON_NAME]"
select select "number:0"
type input "[DATE]"
type input "09:02:00.000"
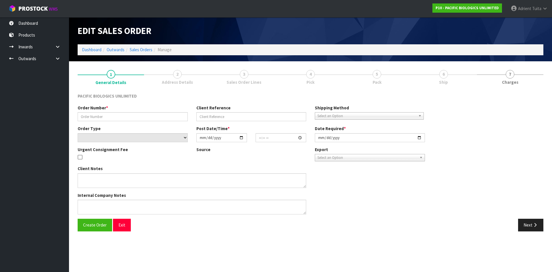
type input "[DATE]"
type textarea "URGENT OVERNIGHT COURIER PLEASE - [DATE] DELIVERY"
type textarea "AS PER NOTES THIS IS URGENT FOR OVERNIGHT COURIER PLEASE."
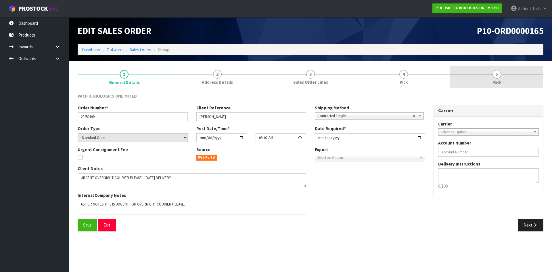
click at [499, 84] on span "Pack" at bounding box center [497, 82] width 9 height 6
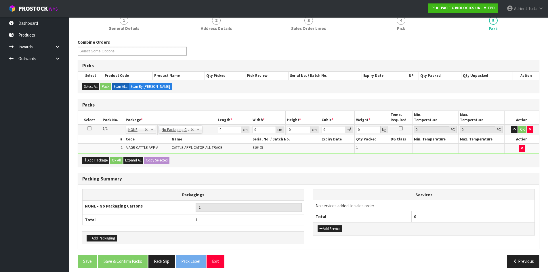
scroll to position [58, 0]
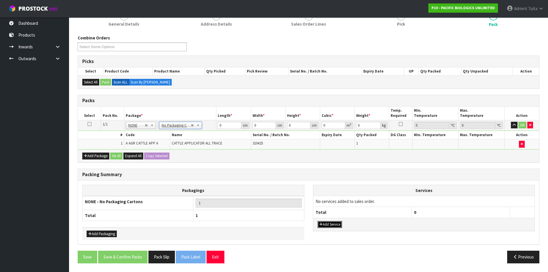
click at [325, 224] on button "Add Service" at bounding box center [330, 224] width 24 height 7
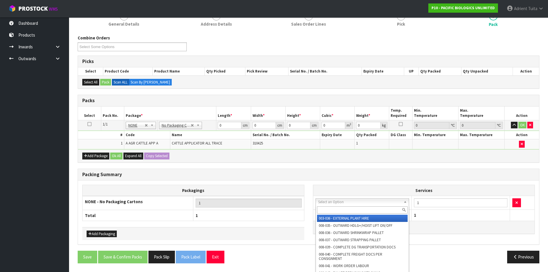
drag, startPoint x: 332, startPoint y: 204, endPoint x: 333, endPoint y: 209, distance: 5.8
click at [333, 210] on input "text" at bounding box center [362, 209] width 91 height 7
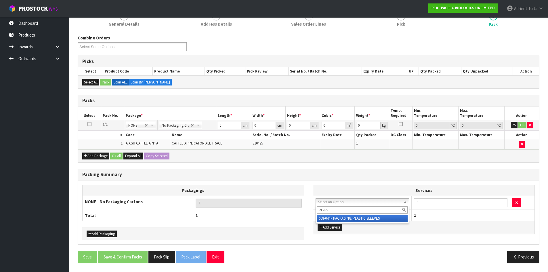
type input "PLAS"
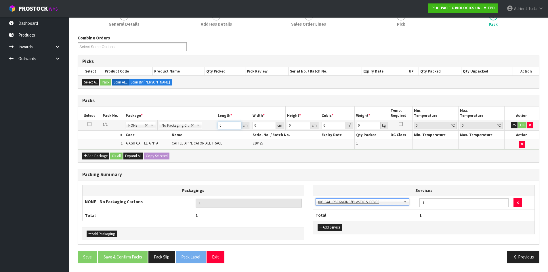
click at [231, 128] on input "0" at bounding box center [229, 125] width 23 height 7
type input "69"
type input "22"
type input "5"
type input "0.00759"
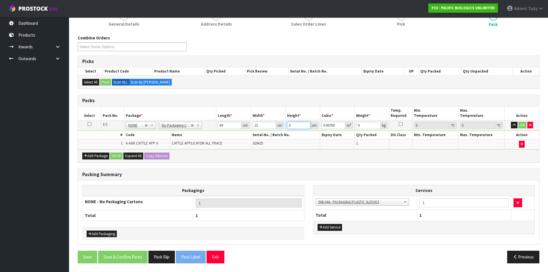
type input "5"
type input "2"
click at [524, 123] on button "OK" at bounding box center [522, 125] width 8 height 7
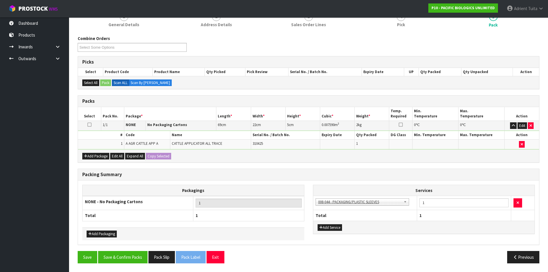
scroll to position [58, 0]
click at [131, 255] on button "Save & Confirm Packs" at bounding box center [122, 257] width 49 height 12
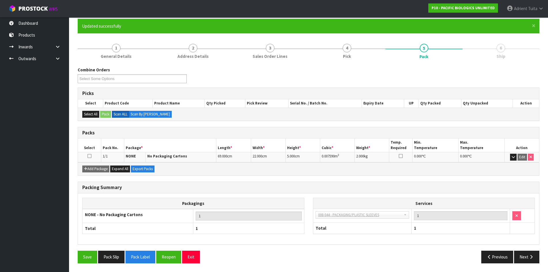
scroll to position [0, 0]
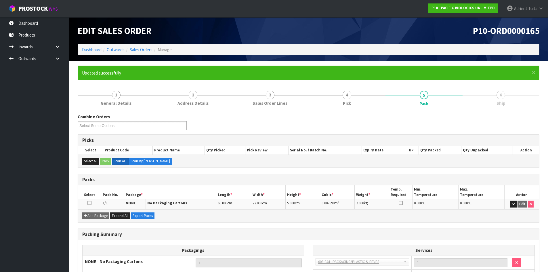
click at [90, 45] on ol "Dashboard Outwards Sales Orders Manage" at bounding box center [309, 49] width 462 height 11
click at [89, 51] on link "Dashboard" at bounding box center [92, 49] width 20 height 5
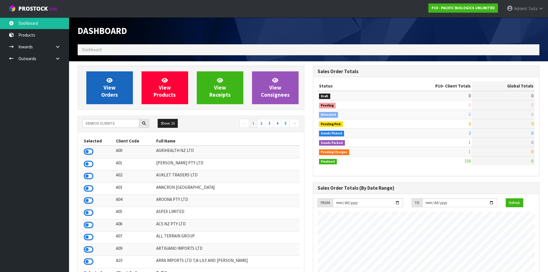
scroll to position [436, 235]
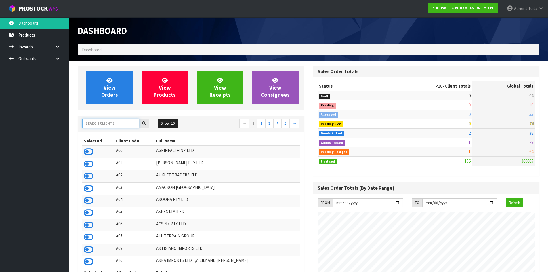
click at [100, 123] on input "text" at bounding box center [110, 123] width 57 height 9
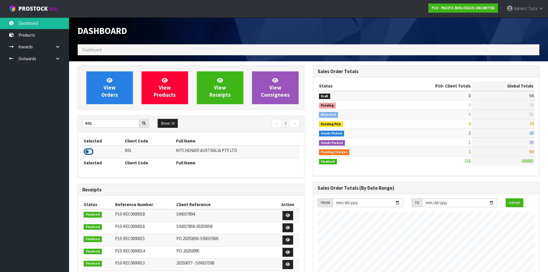
click at [85, 154] on icon at bounding box center [89, 151] width 10 height 9
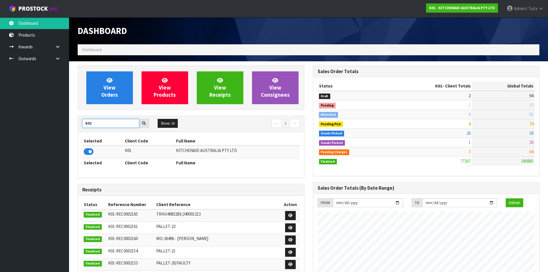
click at [90, 121] on input "K01" at bounding box center [110, 123] width 57 height 9
type input "P10"
click at [85, 152] on icon at bounding box center [89, 151] width 10 height 9
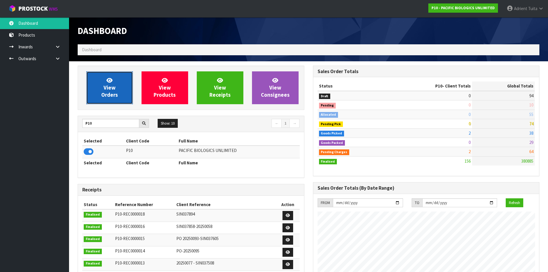
click at [105, 83] on link "View Orders" at bounding box center [109, 87] width 47 height 33
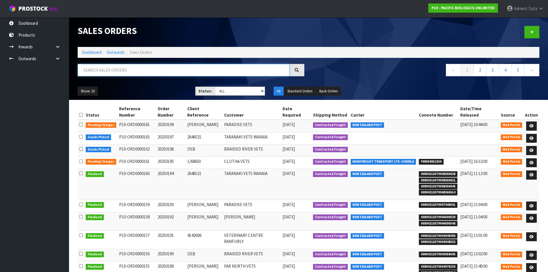
click at [108, 71] on input "text" at bounding box center [184, 70] width 212 height 12
type input "0197"
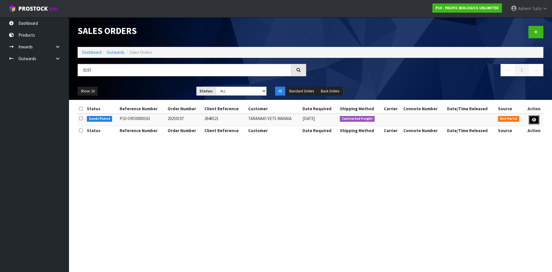
click at [533, 119] on icon at bounding box center [534, 120] width 4 height 4
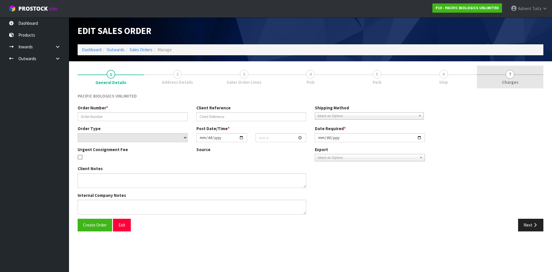
type input "20250197"
type input "2646521"
select select "number:0"
type input "[DATE]"
type input "06:59:00.000"
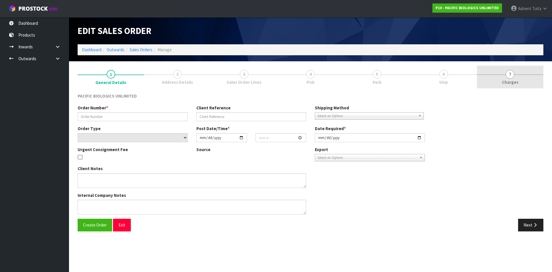
type input "[DATE]"
type textarea "PLEASE DISPATCH [DATE] IF POSSIBLE"
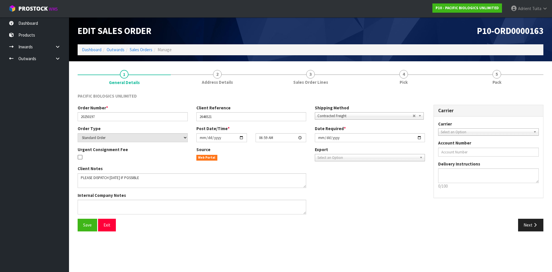
click at [511, 75] on link "5 Pack" at bounding box center [496, 77] width 93 height 23
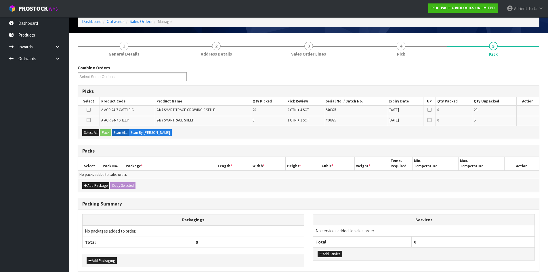
scroll to position [55, 0]
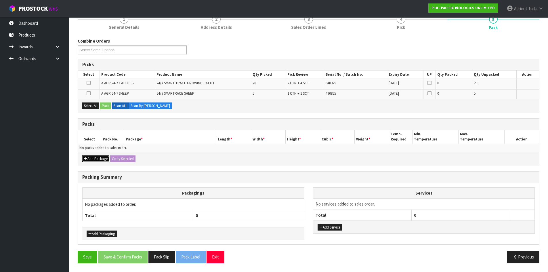
click at [86, 160] on icon "button" at bounding box center [85, 159] width 3 height 4
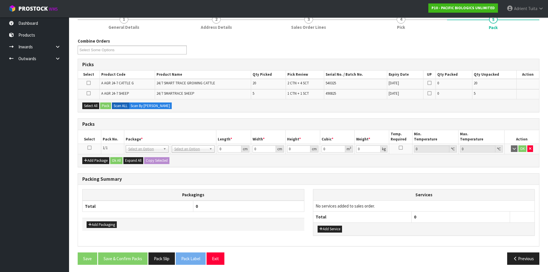
click at [88, 148] on icon at bounding box center [89, 148] width 4 height 0
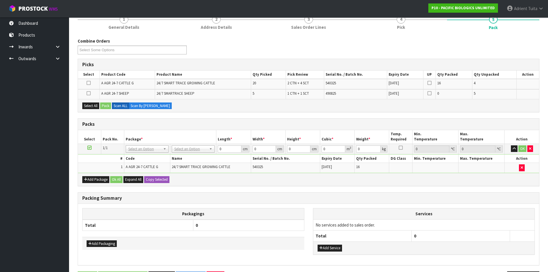
click at [91, 184] on div "Add Package Ok All Expand All Copy Selected" at bounding box center [308, 179] width 461 height 13
click at [91, 179] on button "Add Package" at bounding box center [95, 179] width 27 height 7
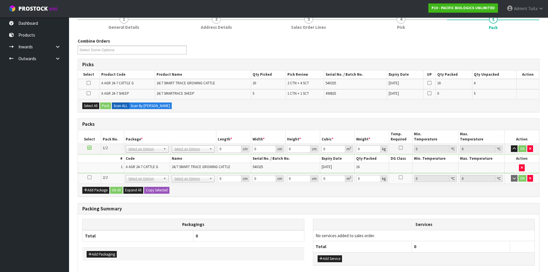
click at [90, 177] on icon at bounding box center [89, 177] width 4 height 0
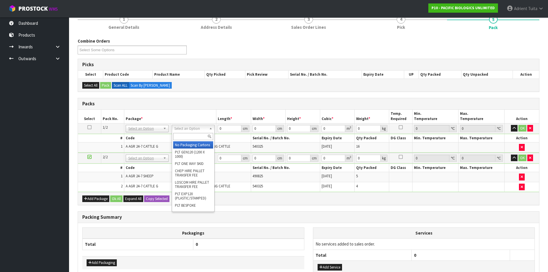
click at [194, 132] on div at bounding box center [193, 136] width 42 height 9
click at [194, 135] on input "text" at bounding box center [193, 136] width 40 height 7
type input "ctn5"
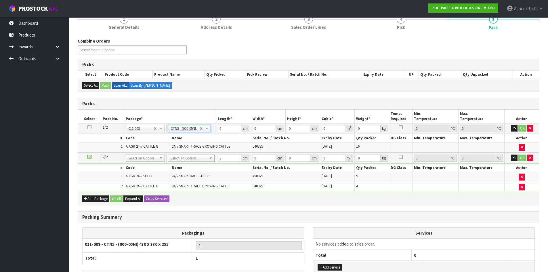
type input "43"
type input "33"
type input "25.5"
type input "0.036185"
type input "20.6"
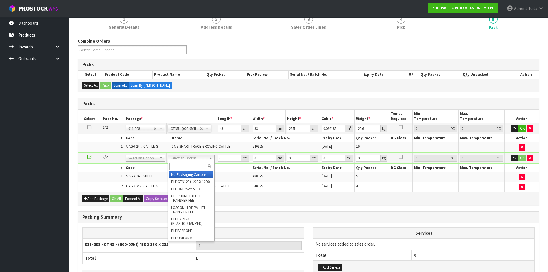
drag, startPoint x: 195, startPoint y: 157, endPoint x: 194, endPoint y: 175, distance: 18.1
click at [196, 164] on input "text" at bounding box center [191, 166] width 44 height 7
type input "a4"
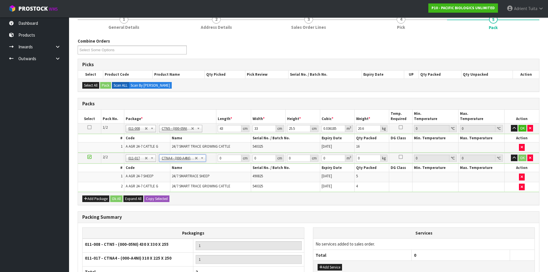
type input "31"
type input "22.5"
type input "25"
type input "0.017438"
type input "17.7"
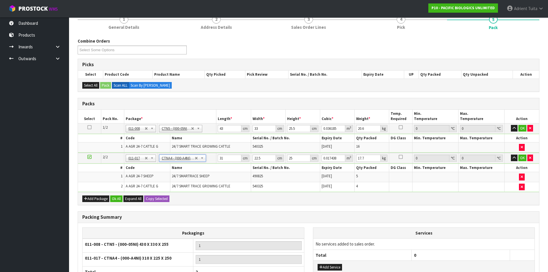
click at [217, 128] on td "43 cm" at bounding box center [233, 128] width 35 height 10
click at [220, 128] on input "43" at bounding box center [229, 128] width 23 height 7
type input "4"
type input "0.003366"
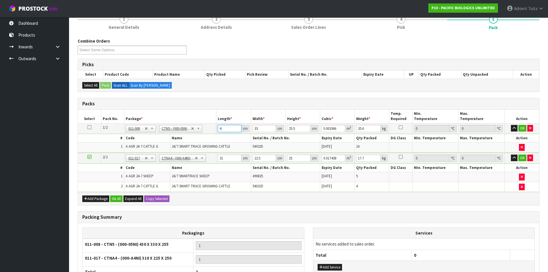
type input "44"
type input "0.037026"
type input "44"
type input "3"
type input "0.003366"
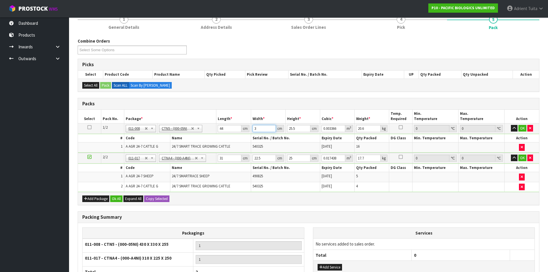
type input "34"
type input "0.038148"
type input "34"
type input "1"
type input "0.001496"
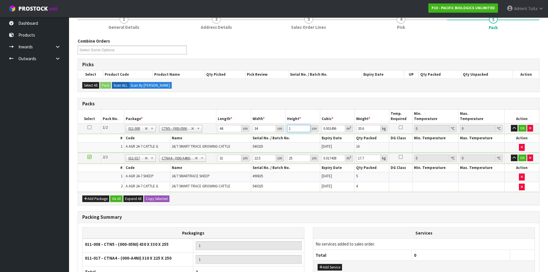
type input "15"
type input "0.02244"
type input "15"
type input "23"
click at [222, 154] on input "31" at bounding box center [229, 157] width 23 height 7
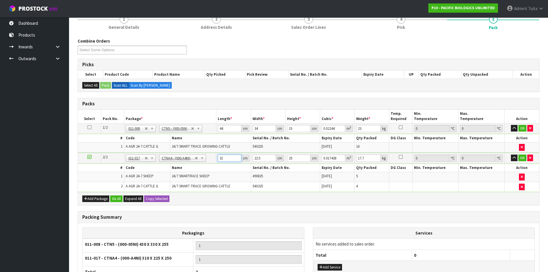
click at [221, 156] on input "31" at bounding box center [229, 157] width 23 height 7
type input "3"
type input "0.001687"
type input "32"
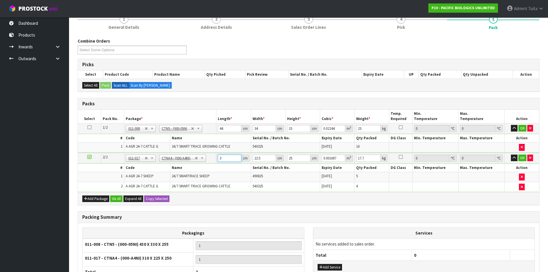
type input "0.018"
type input "32"
type input "2"
type input "0.0016"
type input "24"
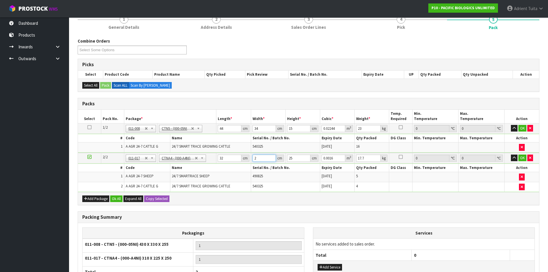
type input "0.0192"
type input "24"
type input "2"
type input "0.001536"
type input "27"
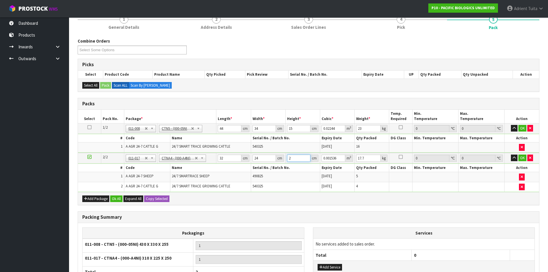
type input "0.020736"
type input "27"
type input "19"
click at [522, 129] on button "OK" at bounding box center [522, 128] width 8 height 7
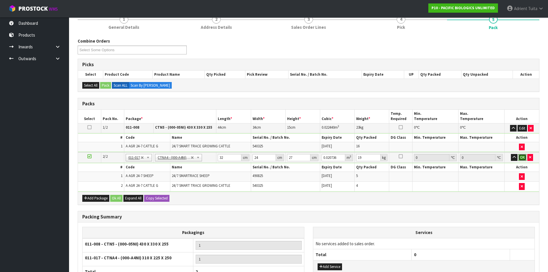
click at [522, 155] on button "OK" at bounding box center [522, 157] width 8 height 7
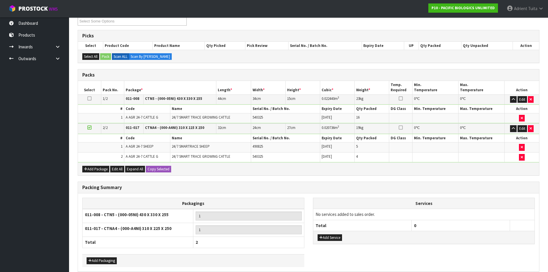
scroll to position [110, 0]
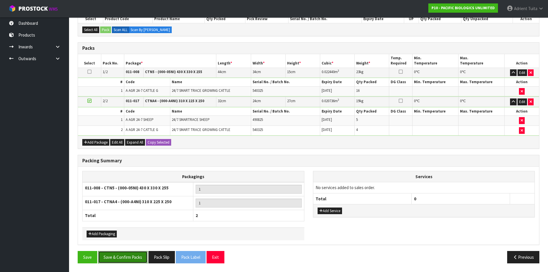
click at [120, 256] on button "Save & Confirm Packs" at bounding box center [122, 257] width 49 height 12
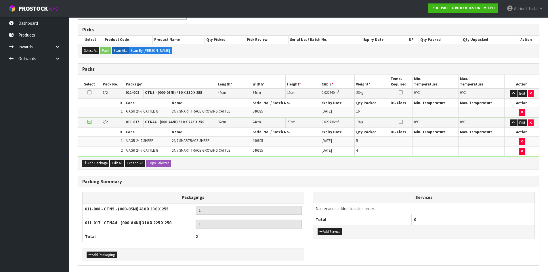
scroll to position [0, 0]
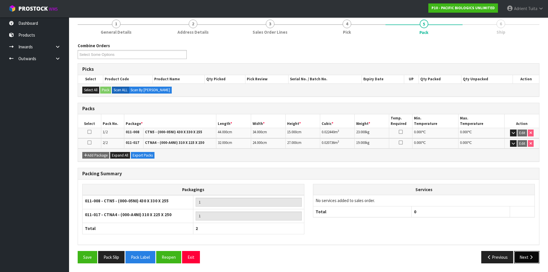
click at [521, 257] on button "Next" at bounding box center [526, 257] width 25 height 12
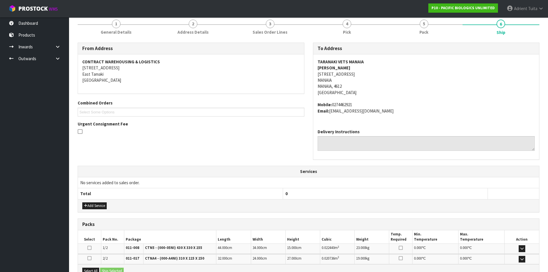
scroll to position [139, 0]
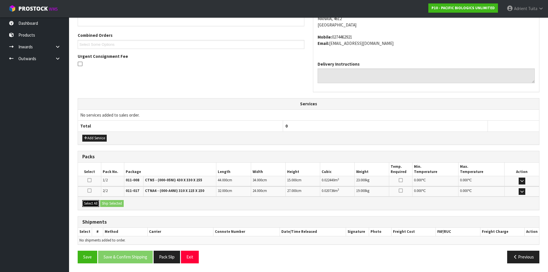
drag, startPoint x: 95, startPoint y: 203, endPoint x: 109, endPoint y: 205, distance: 14.7
click at [97, 204] on button "Select All" at bounding box center [90, 203] width 17 height 7
click at [110, 205] on button "Ship Selected" at bounding box center [112, 203] width 24 height 7
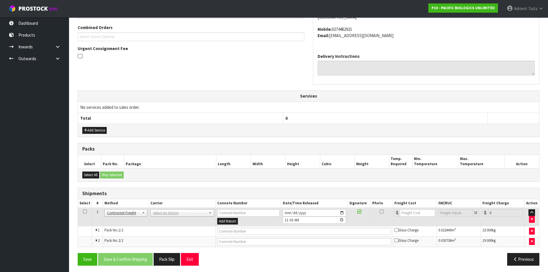
scroll to position [149, 0]
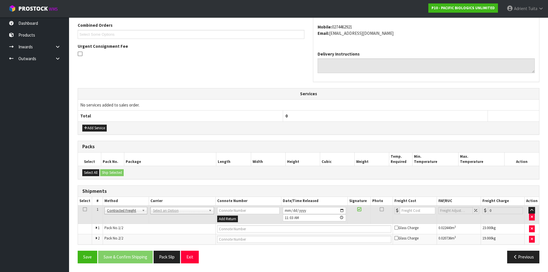
drag, startPoint x: 156, startPoint y: 211, endPoint x: 157, endPoint y: 215, distance: 4.1
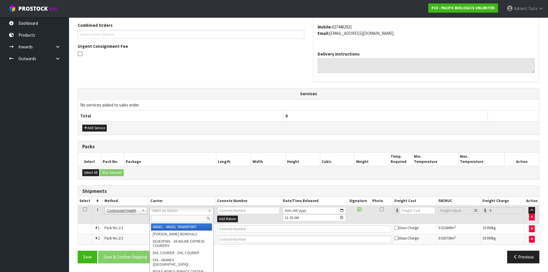
click at [159, 217] on input "text" at bounding box center [181, 218] width 61 height 7
type input "nzp"
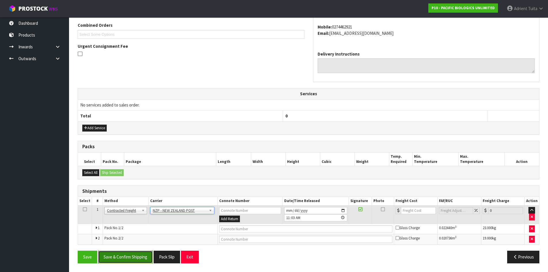
click at [145, 257] on button "Save & Confirm Shipping" at bounding box center [125, 257] width 55 height 12
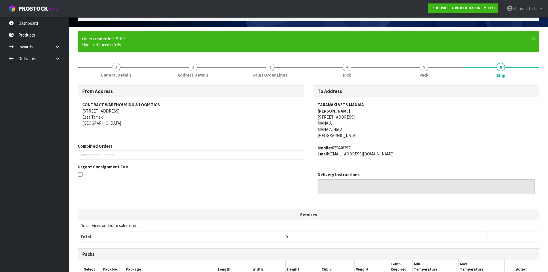
scroll to position [140, 0]
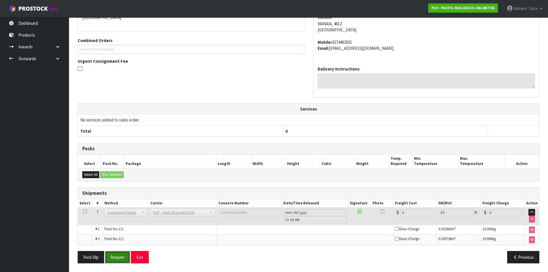
click at [123, 253] on button "Reopen" at bounding box center [117, 257] width 25 height 12
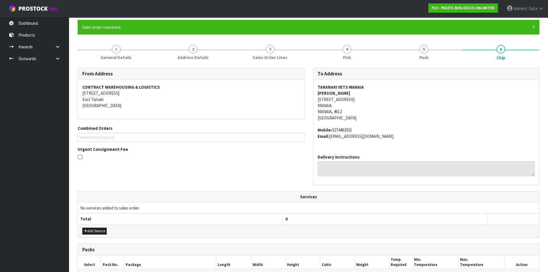
scroll to position [154, 0]
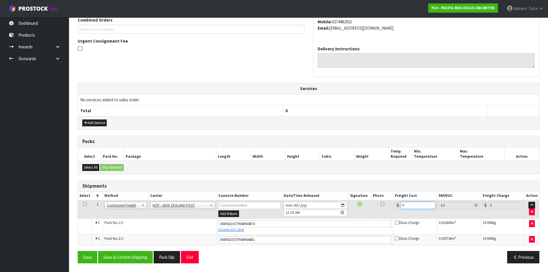
click at [406, 207] on input "0" at bounding box center [417, 205] width 35 height 7
type input "3"
type input "3.1"
type input "34"
type input "35.19"
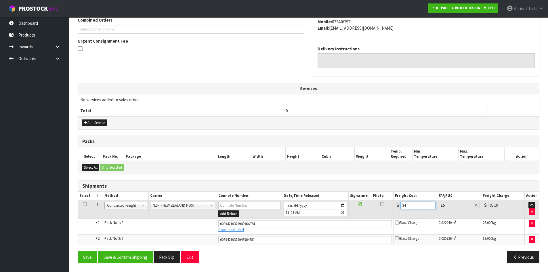
type input "34.7"
type input "35.91"
type input "34.78"
type input "36"
type input "34.78"
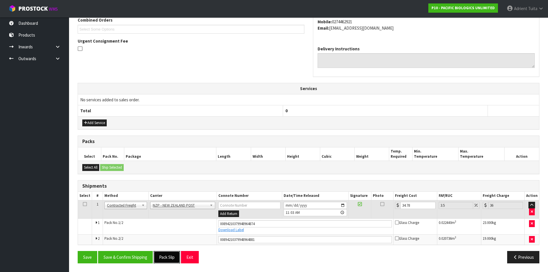
click at [156, 254] on button "Pack Slip" at bounding box center [167, 257] width 26 height 12
click at [137, 257] on button "Save & Confirm Shipping" at bounding box center [125, 257] width 55 height 12
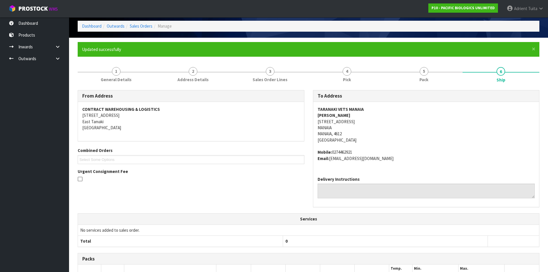
scroll to position [0, 0]
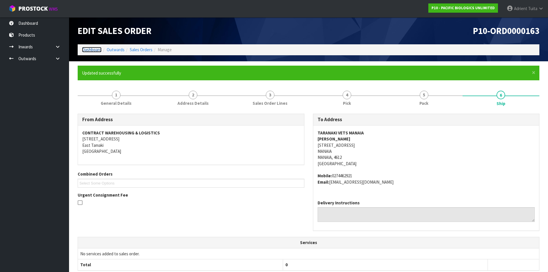
click at [94, 51] on link "Dashboard" at bounding box center [92, 49] width 20 height 5
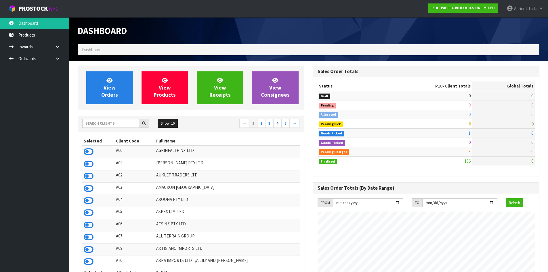
scroll to position [436, 235]
click at [102, 93] on span "View Orders" at bounding box center [109, 88] width 17 height 22
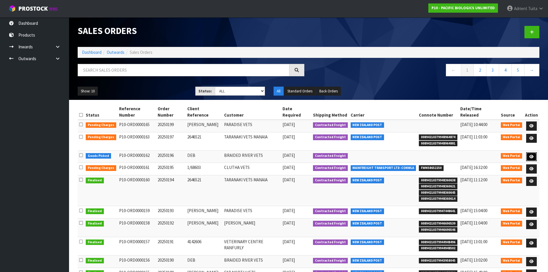
click at [527, 152] on link at bounding box center [531, 156] width 11 height 9
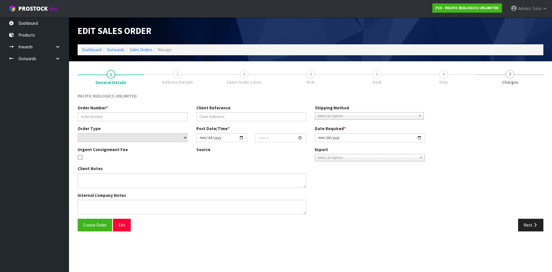
type input "20250196"
type input "DEB"
select select "number:0"
type input "[DATE]"
type input "16:46:00.000"
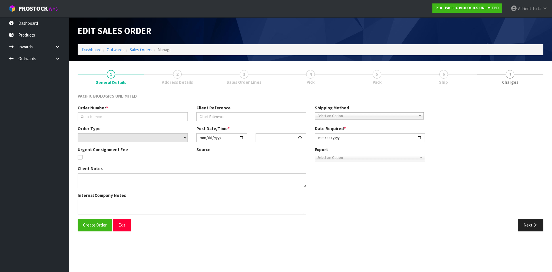
type input "[DATE]"
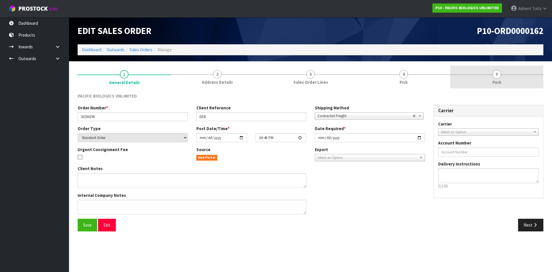
drag, startPoint x: 474, startPoint y: 60, endPoint x: 485, endPoint y: 72, distance: 16.8
click at [484, 72] on div "Edit Sales Order P10-ORD0000162 Dashboard Outwards Sales Orders Manage 1 Genera…" at bounding box center [276, 120] width 552 height 240
click at [485, 72] on link "5 Pack" at bounding box center [496, 77] width 93 height 23
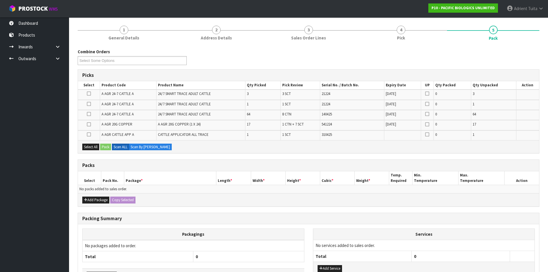
scroll to position [85, 0]
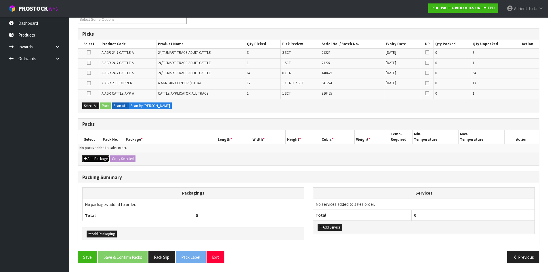
click at [90, 159] on button "Add Package" at bounding box center [95, 158] width 27 height 7
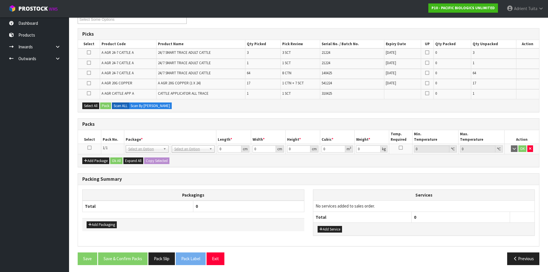
click at [89, 148] on icon at bounding box center [89, 148] width 4 height 0
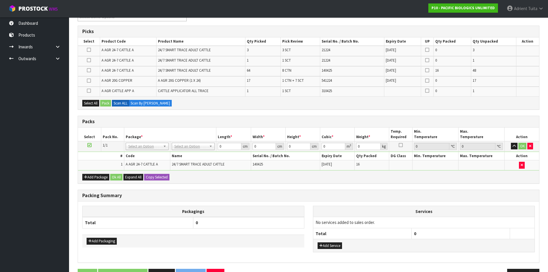
scroll to position [106, 0]
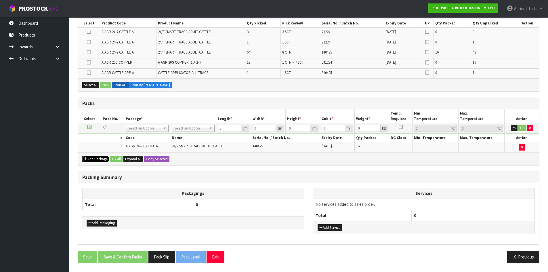
click at [87, 162] on button "Add Package" at bounding box center [95, 159] width 27 height 7
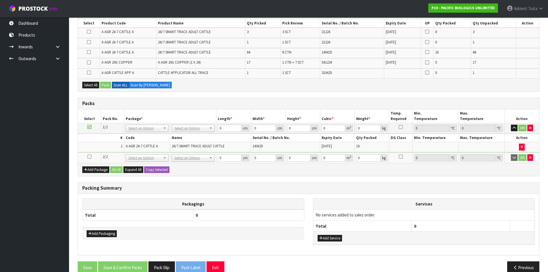
click at [88, 157] on icon at bounding box center [89, 156] width 4 height 0
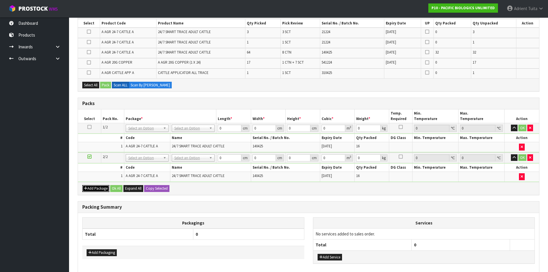
click at [87, 186] on icon "button" at bounding box center [85, 188] width 3 height 4
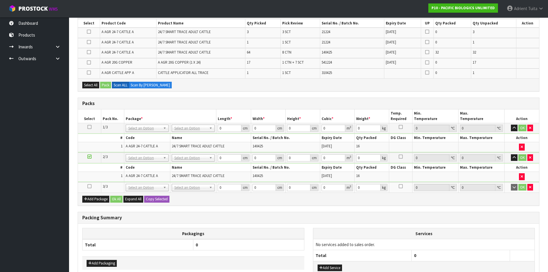
click at [87, 187] on td at bounding box center [89, 187] width 23 height 10
click at [88, 186] on icon at bounding box center [89, 186] width 4 height 0
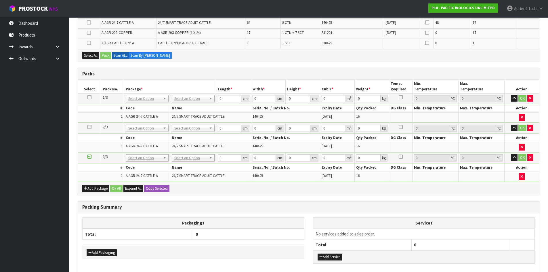
scroll to position [164, 0]
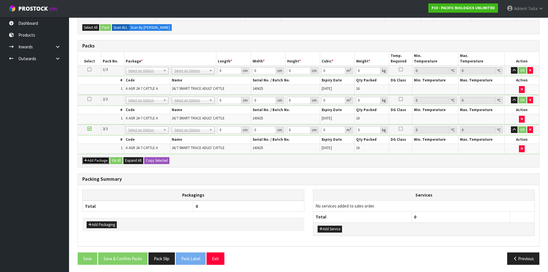
click at [86, 159] on icon "button" at bounding box center [85, 161] width 3 height 4
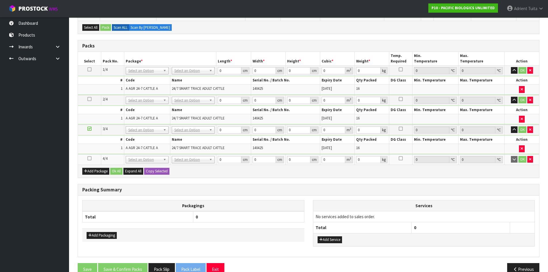
click at [91, 159] on icon at bounding box center [89, 158] width 4 height 0
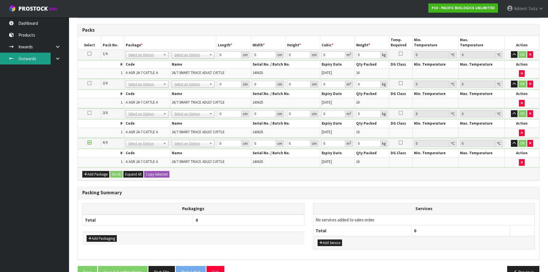
scroll to position [185, 0]
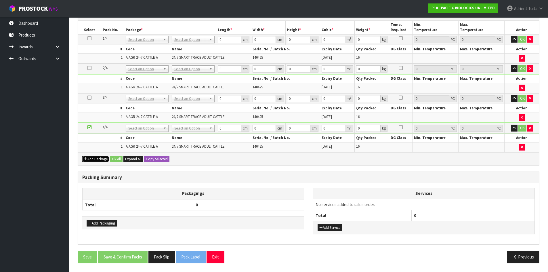
click at [94, 156] on button "Add Package" at bounding box center [95, 159] width 27 height 7
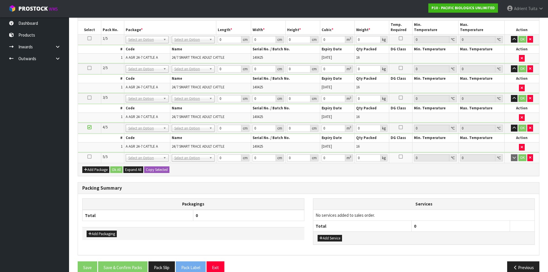
click at [91, 156] on icon at bounding box center [89, 156] width 4 height 0
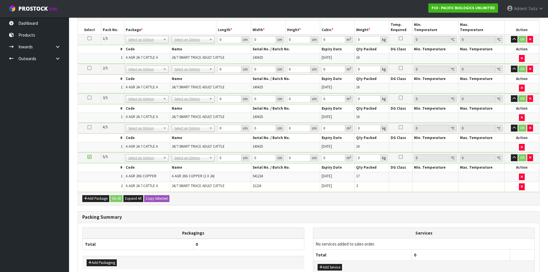
scroll to position [154, 0]
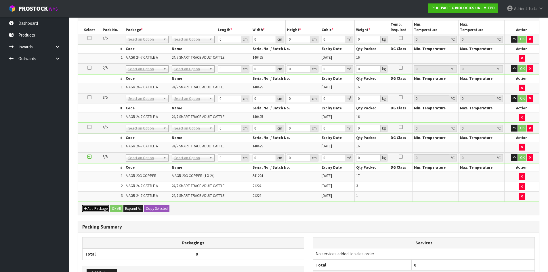
click at [93, 211] on button "Add Package" at bounding box center [95, 208] width 27 height 7
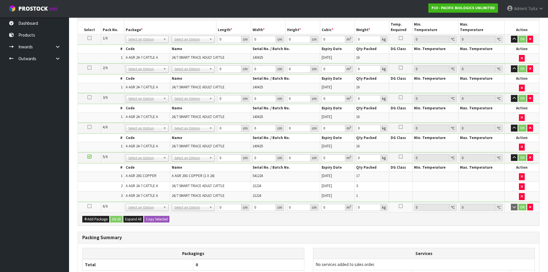
click at [89, 206] on icon at bounding box center [89, 206] width 4 height 0
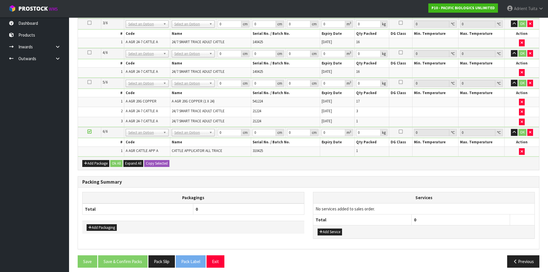
scroll to position [223, 0]
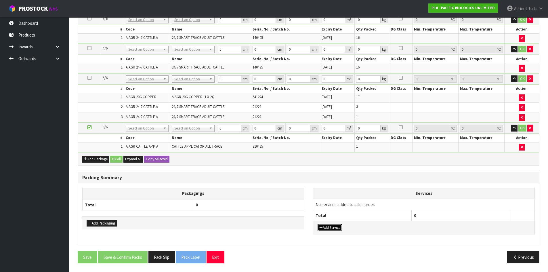
drag, startPoint x: 331, startPoint y: 231, endPoint x: 335, endPoint y: 224, distance: 7.7
click at [331, 231] on button "Add Service" at bounding box center [330, 227] width 24 height 7
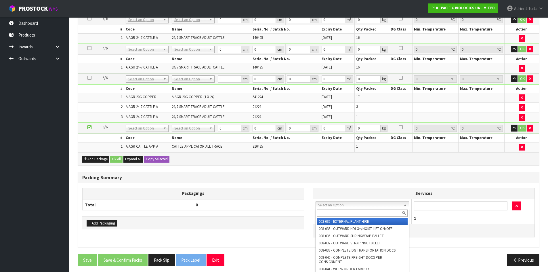
click at [335, 215] on input "text" at bounding box center [362, 212] width 91 height 7
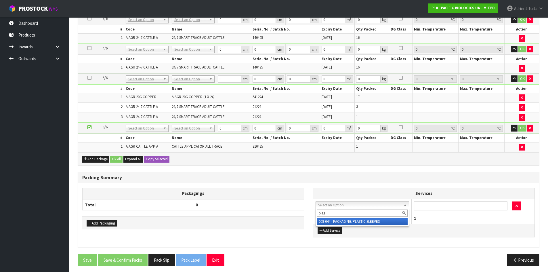
type input "plas"
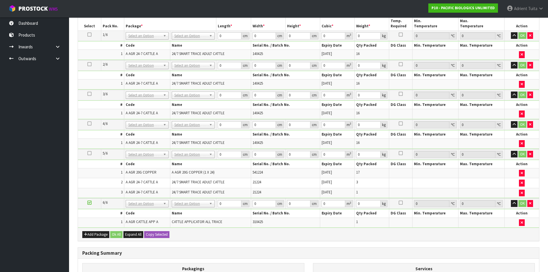
scroll to position [50, 0]
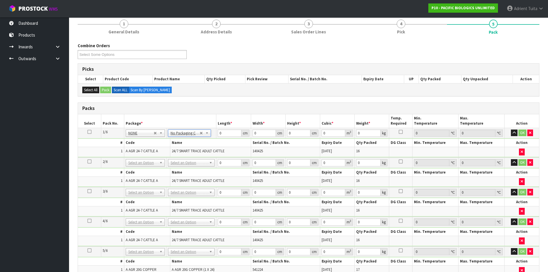
drag, startPoint x: 187, startPoint y: 163, endPoint x: 187, endPoint y: 174, distance: 10.9
drag, startPoint x: 186, startPoint y: 190, endPoint x: 185, endPoint y: 205, distance: 15.0
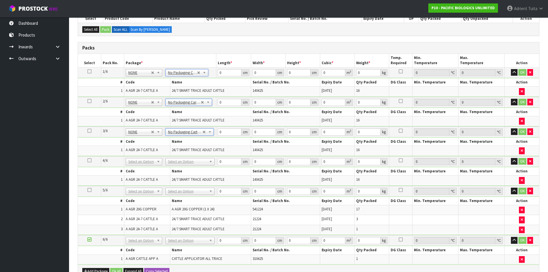
scroll to position [137, 0]
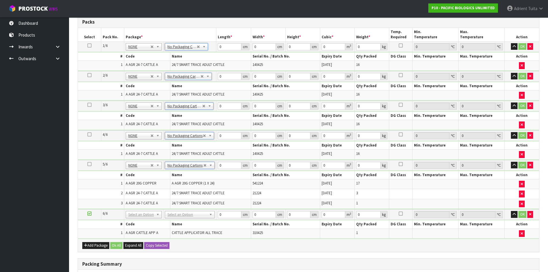
drag, startPoint x: 183, startPoint y: 215, endPoint x: 182, endPoint y: 225, distance: 10.5
type input "6"
click at [224, 50] on td "0 cm" at bounding box center [233, 46] width 35 height 10
click at [225, 49] on input "0" at bounding box center [229, 46] width 23 height 7
type input "1"
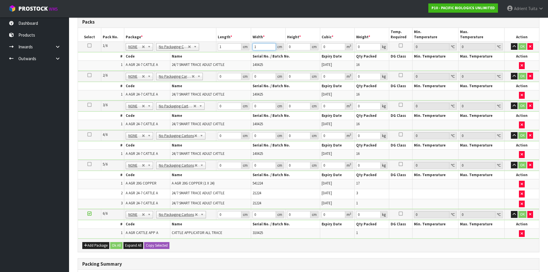
type input "1"
type input "0.000001"
type input "1"
click at [225, 78] on input "0" at bounding box center [229, 76] width 23 height 7
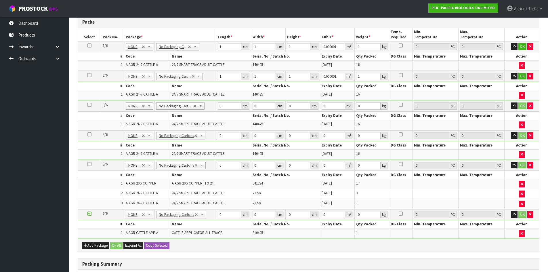
click at [225, 110] on td "0 cm" at bounding box center [233, 106] width 35 height 11
click at [227, 105] on input "0" at bounding box center [229, 105] width 23 height 7
click at [232, 140] on td "0 cm" at bounding box center [233, 135] width 35 height 11
click at [232, 139] on td "0 cm" at bounding box center [233, 135] width 35 height 11
click at [230, 137] on input "0" at bounding box center [229, 135] width 23 height 7
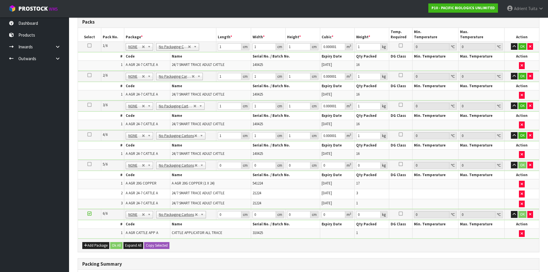
click at [227, 161] on td "0 cm" at bounding box center [233, 165] width 35 height 11
click at [227, 163] on input "0" at bounding box center [229, 165] width 23 height 7
drag, startPoint x: 231, startPoint y: 220, endPoint x: 230, endPoint y: 216, distance: 3.6
click at [231, 219] on tbody "6/6 NONE 007-001 007-002 007-004 007-009 007-013 007-014 007-015 007-017 007-01…" at bounding box center [308, 223] width 461 height 29
click at [230, 216] on input "0" at bounding box center [229, 214] width 23 height 7
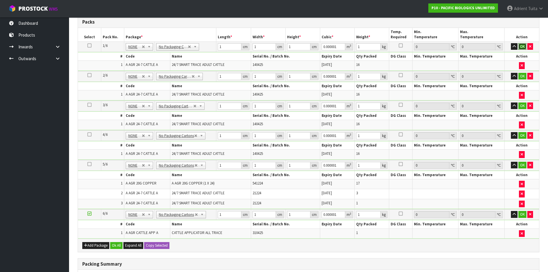
click at [523, 46] on button "OK" at bounding box center [522, 46] width 8 height 7
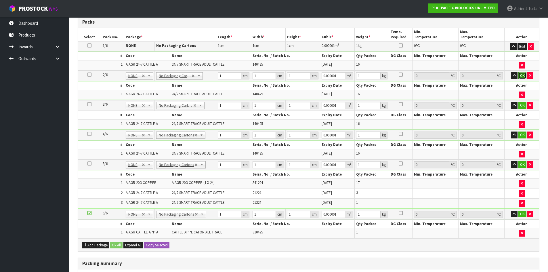
click at [521, 75] on button "OK" at bounding box center [522, 75] width 8 height 7
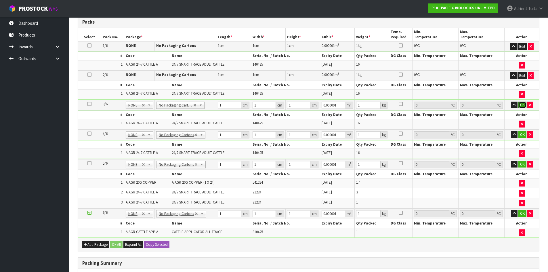
click at [520, 105] on button "OK" at bounding box center [522, 105] width 8 height 7
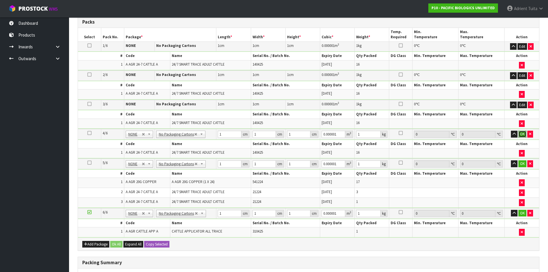
click at [522, 134] on button "OK" at bounding box center [522, 134] width 8 height 7
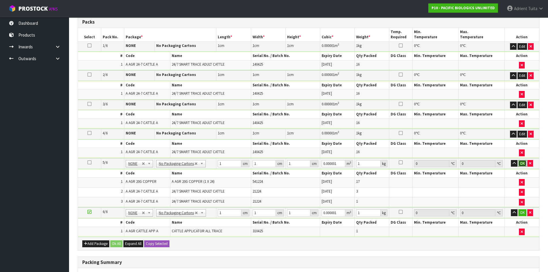
click at [524, 164] on button "OK" at bounding box center [522, 163] width 8 height 7
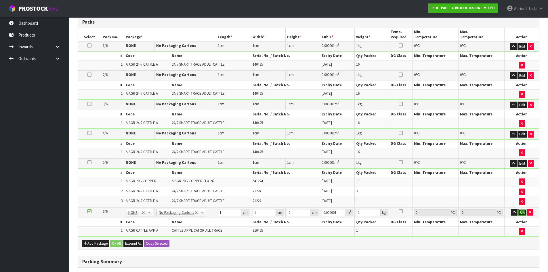
click at [523, 210] on button "OK" at bounding box center [522, 212] width 8 height 7
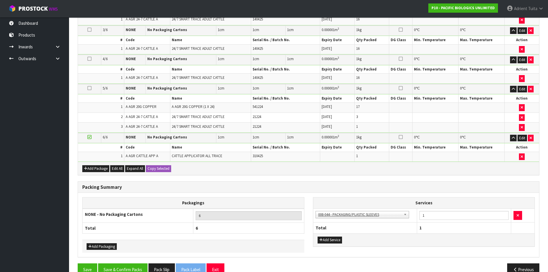
scroll to position [224, 0]
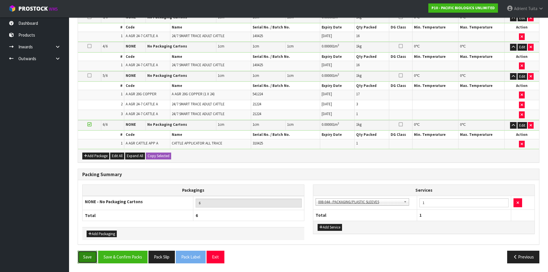
click at [89, 258] on button "Save" at bounding box center [88, 257] width 20 height 12
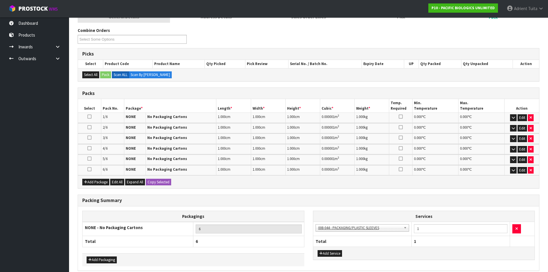
scroll to position [0, 0]
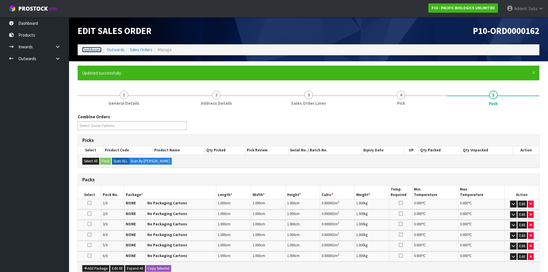
click at [94, 50] on link "Dashboard" at bounding box center [92, 49] width 20 height 5
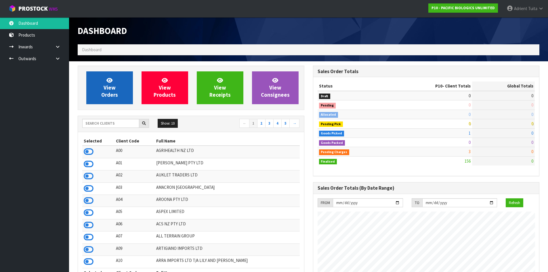
scroll to position [436, 235]
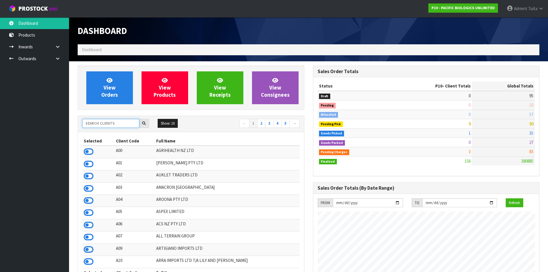
click at [112, 122] on input "text" at bounding box center [110, 123] width 57 height 9
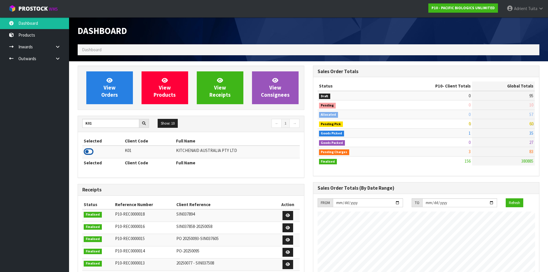
click at [91, 154] on icon at bounding box center [89, 151] width 10 height 9
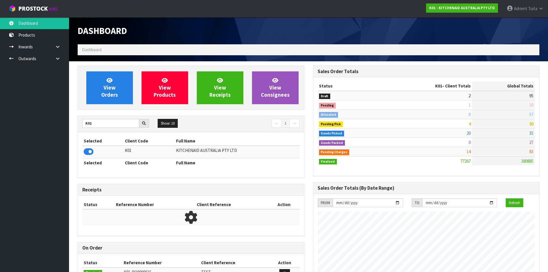
click at [89, 132] on div "Selected Client Code Full Name K01 KITCHENAID AUSTRALIA PTY LTD Selected Client…" at bounding box center [191, 154] width 226 height 45
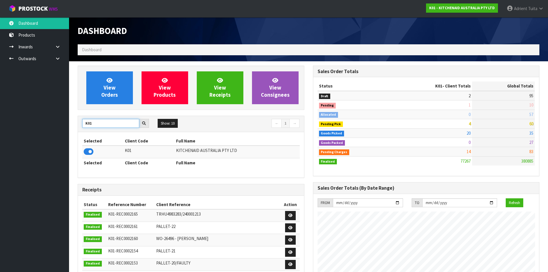
click at [87, 122] on input "K01" at bounding box center [110, 123] width 57 height 9
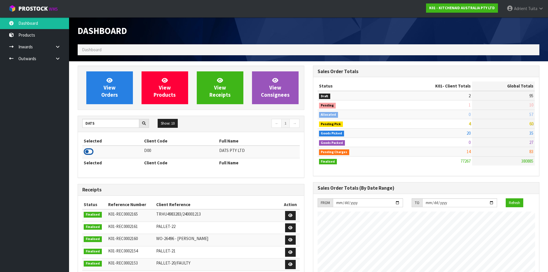
click at [85, 150] on icon at bounding box center [89, 151] width 10 height 9
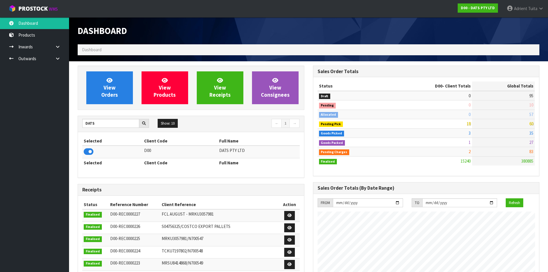
click at [90, 128] on div "DATS" at bounding box center [115, 123] width 67 height 9
click at [90, 125] on input "DATS" at bounding box center [110, 123] width 57 height 9
click at [89, 152] on icon at bounding box center [89, 151] width 10 height 9
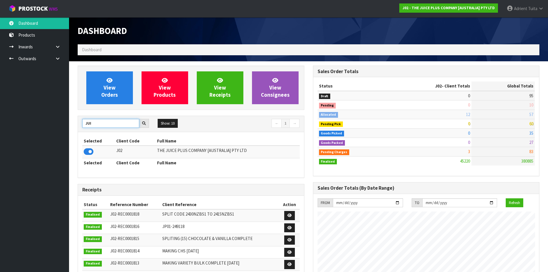
click at [88, 125] on input "JUI" at bounding box center [110, 123] width 57 height 9
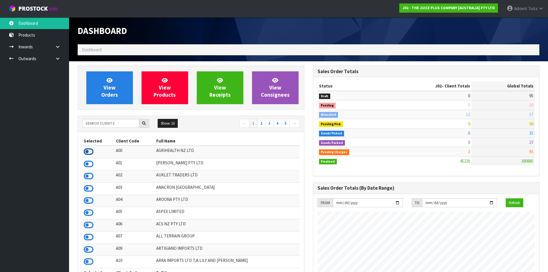
click at [91, 153] on icon at bounding box center [89, 151] width 10 height 9
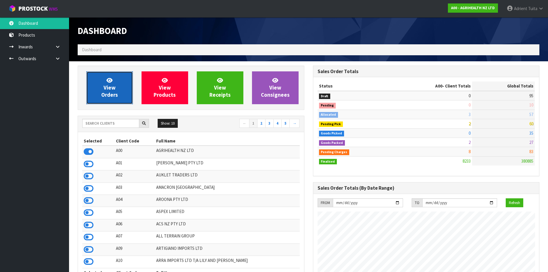
click at [128, 82] on link "View Orders" at bounding box center [109, 87] width 47 height 33
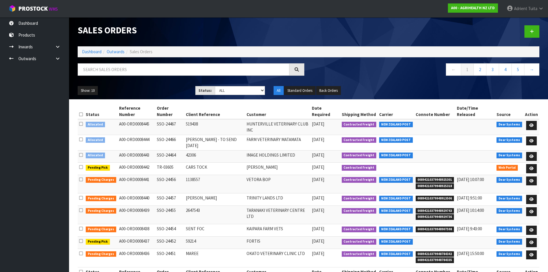
scroll to position [3, 0]
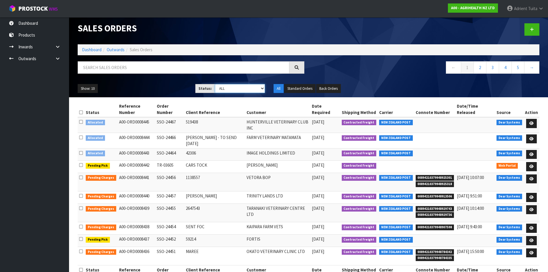
click at [254, 92] on select "Draft Pending Allocated Pending Pick Goods Picked Goods Packed Pending Charges …" at bounding box center [240, 88] width 50 height 9
click at [215, 84] on select "Draft Pending Allocated Pending Pick Goods Picked Goods Packed Pending Charges …" at bounding box center [240, 88] width 50 height 9
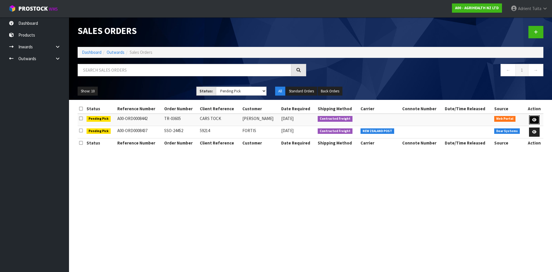
click at [536, 117] on link at bounding box center [534, 119] width 11 height 9
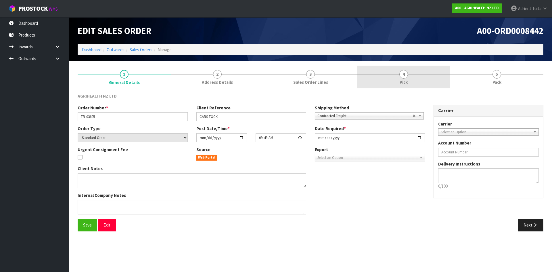
click at [400, 69] on link "4 Pick" at bounding box center [403, 77] width 93 height 23
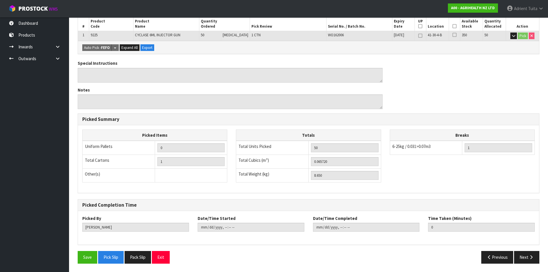
scroll to position [108, 0]
click at [161, 253] on button "Exit" at bounding box center [161, 257] width 18 height 12
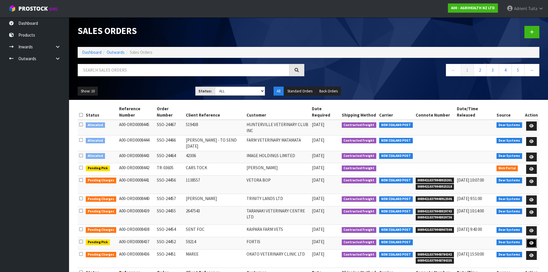
click at [533, 241] on icon at bounding box center [531, 243] width 4 height 4
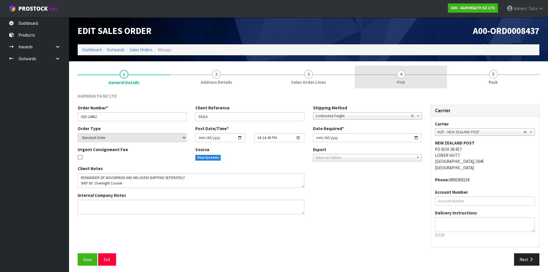
click at [408, 75] on div at bounding box center [401, 75] width 92 height 0
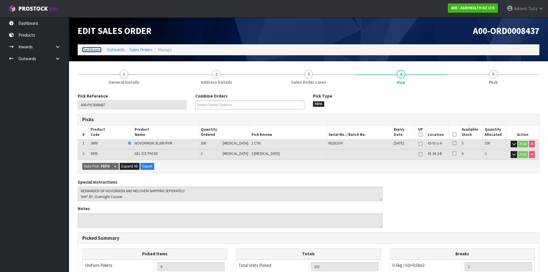
click at [96, 49] on link "Dashboard" at bounding box center [92, 49] width 20 height 5
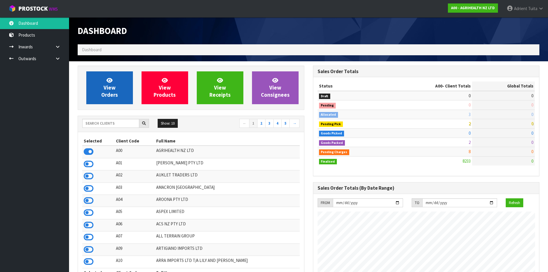
scroll to position [436, 235]
click at [121, 83] on link "View Orders" at bounding box center [109, 87] width 47 height 33
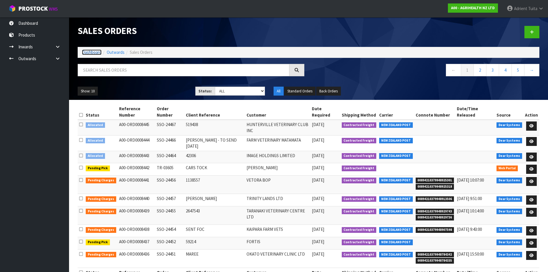
click at [96, 51] on link "Dashboard" at bounding box center [92, 51] width 20 height 5
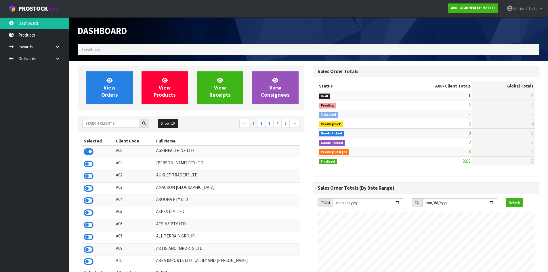
scroll to position [436, 235]
click at [119, 121] on input "text" at bounding box center [110, 123] width 57 height 9
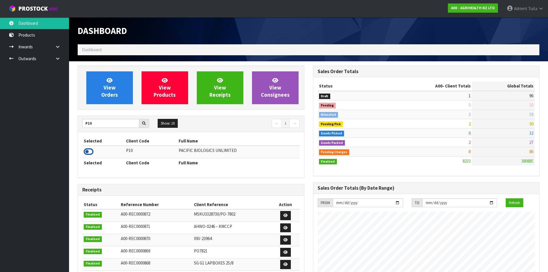
click at [90, 153] on icon at bounding box center [89, 151] width 10 height 9
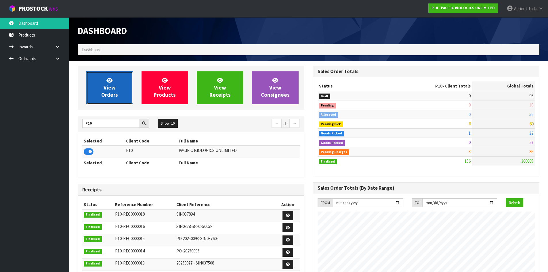
click at [100, 92] on link "View Orders" at bounding box center [109, 87] width 47 height 33
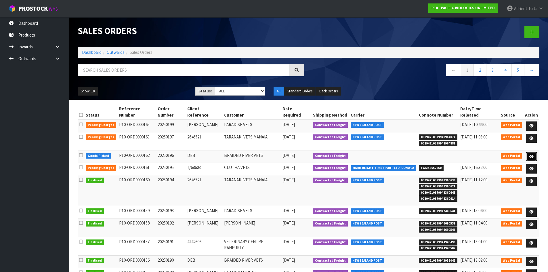
click at [530, 155] on icon at bounding box center [531, 157] width 4 height 4
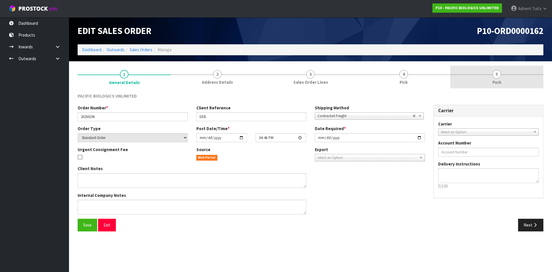
click at [502, 79] on link "5 Pack" at bounding box center [496, 77] width 93 height 23
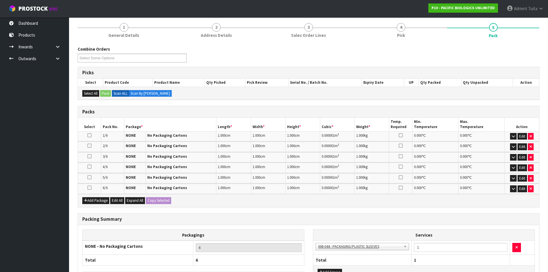
scroll to position [86, 0]
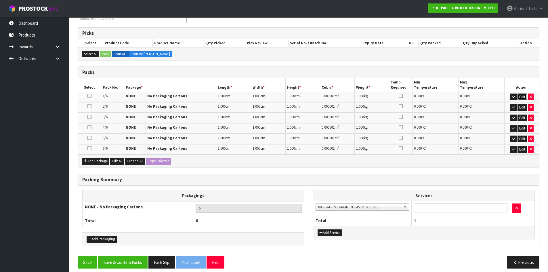
click at [521, 97] on button "Edit" at bounding box center [522, 96] width 9 height 7
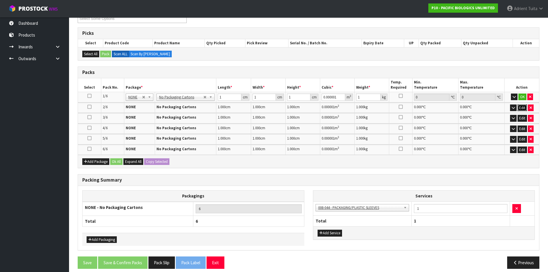
click at [521, 107] on button "Edit" at bounding box center [522, 107] width 9 height 7
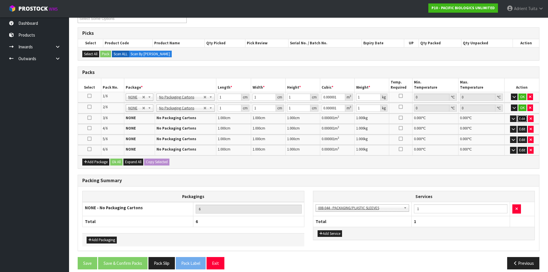
click at [521, 119] on button "Edit" at bounding box center [522, 118] width 9 height 7
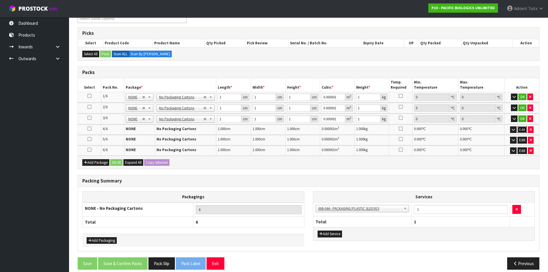
drag, startPoint x: 524, startPoint y: 129, endPoint x: 523, endPoint y: 138, distance: 9.2
click at [524, 129] on button "Edit" at bounding box center [522, 129] width 9 height 7
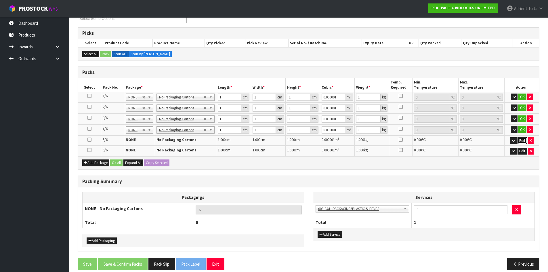
click at [523, 141] on button "Edit" at bounding box center [522, 140] width 9 height 7
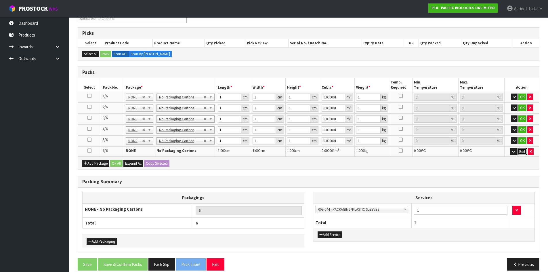
click at [523, 150] on button "Edit" at bounding box center [522, 151] width 9 height 7
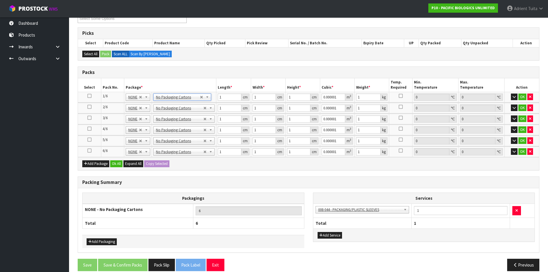
drag, startPoint x: 173, startPoint y: 102, endPoint x: 172, endPoint y: 97, distance: 4.7
click at [173, 101] on td "No Packaging Cartons PLT GEN120 (1200 X 1000) PLT ONE WAY SKID CHEP HIRE PALLET…" at bounding box center [184, 97] width 64 height 10
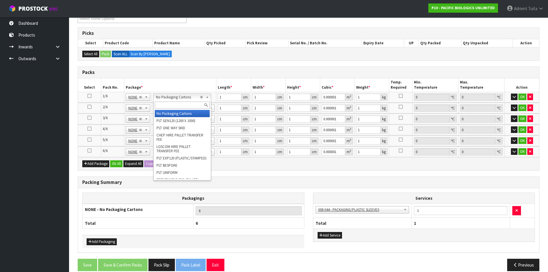
drag, startPoint x: 172, startPoint y: 97, endPoint x: 172, endPoint y: 101, distance: 4.3
click at [172, 102] on input "text" at bounding box center [182, 105] width 55 height 7
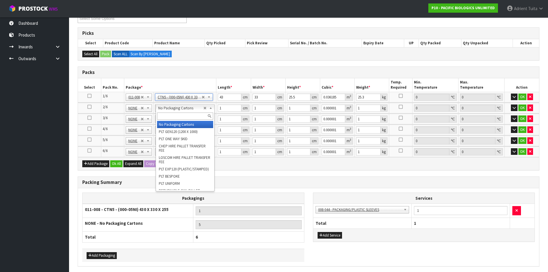
click at [168, 117] on input "text" at bounding box center [185, 115] width 56 height 7
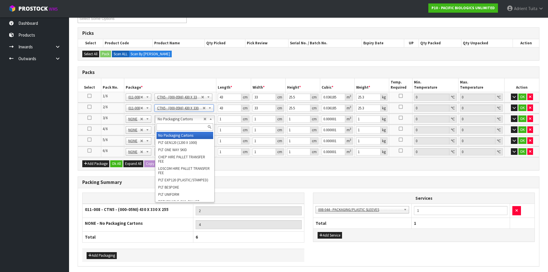
drag, startPoint x: 171, startPoint y: 121, endPoint x: 172, endPoint y: 130, distance: 9.3
click at [172, 130] on input "text" at bounding box center [184, 126] width 57 height 7
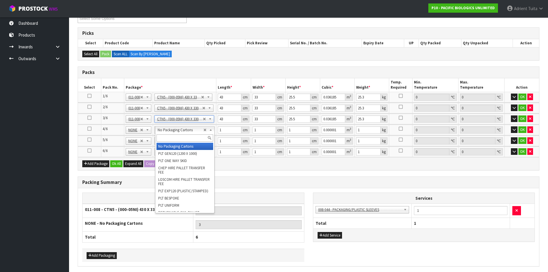
click at [172, 136] on input "text" at bounding box center [184, 137] width 57 height 7
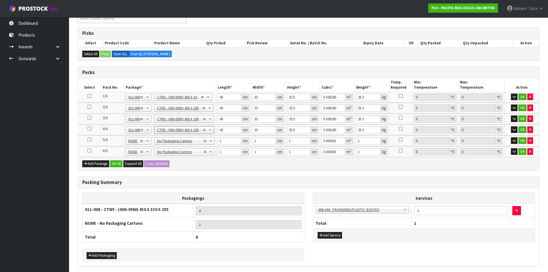
drag, startPoint x: 176, startPoint y: 138, endPoint x: 177, endPoint y: 146, distance: 7.5
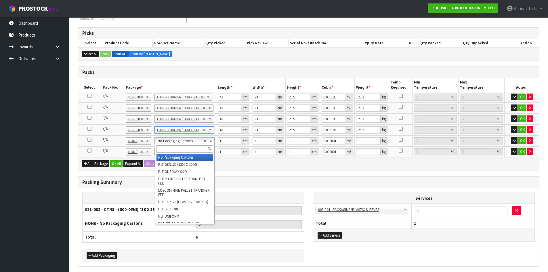
click at [177, 146] on input "text" at bounding box center [184, 148] width 57 height 7
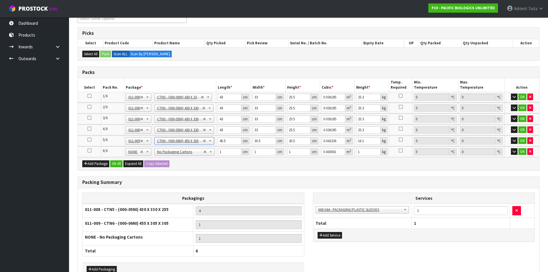
click at [221, 92] on td "43 cm" at bounding box center [233, 97] width 35 height 10
click at [221, 97] on input "43" at bounding box center [229, 96] width 23 height 7
click at [221, 108] on input "43" at bounding box center [229, 107] width 23 height 7
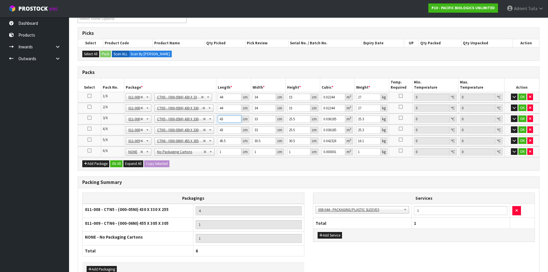
click at [222, 118] on input "43" at bounding box center [229, 118] width 23 height 7
click at [220, 129] on input "43" at bounding box center [229, 129] width 23 height 7
click at [224, 140] on input "45.5" at bounding box center [229, 140] width 23 height 7
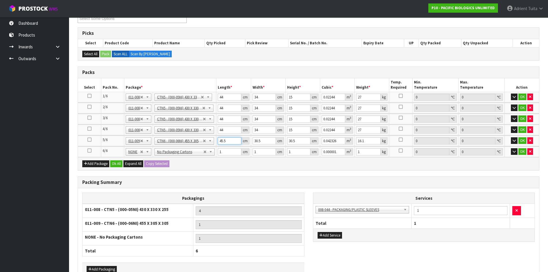
click at [224, 140] on input "45.5" at bounding box center [229, 140] width 23 height 7
click at [225, 151] on input "1" at bounding box center [229, 151] width 23 height 7
click at [521, 95] on button "OK" at bounding box center [522, 96] width 8 height 7
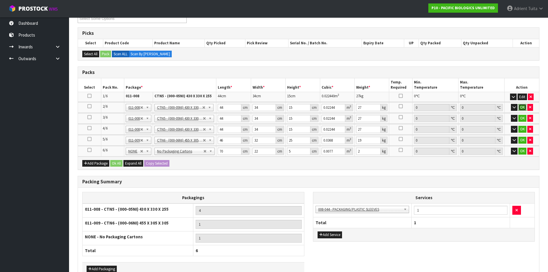
click at [521, 106] on button "OK" at bounding box center [522, 107] width 8 height 7
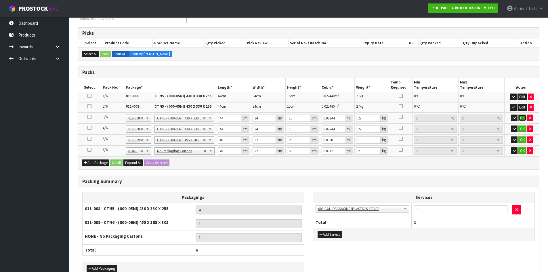
click at [521, 117] on button "OK" at bounding box center [522, 117] width 8 height 7
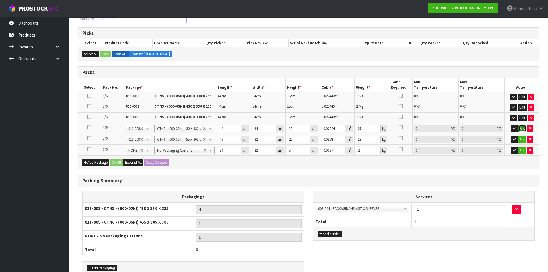
click at [519, 130] on button "OK" at bounding box center [522, 128] width 8 height 7
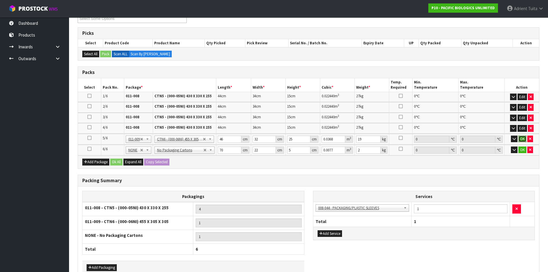
click at [519, 137] on button "OK" at bounding box center [522, 138] width 8 height 7
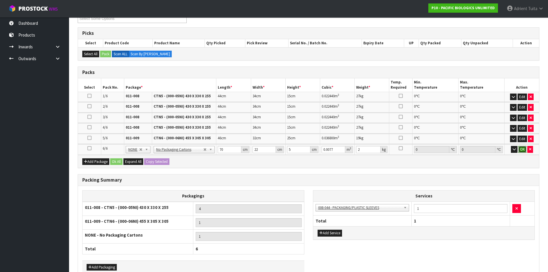
click at [523, 147] on button "OK" at bounding box center [522, 149] width 8 height 7
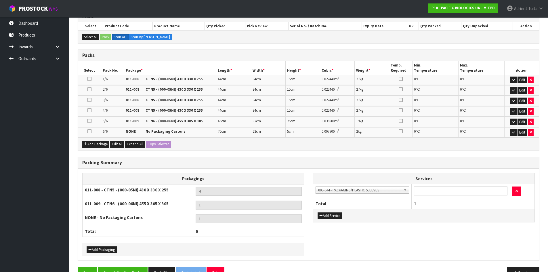
scroll to position [119, 0]
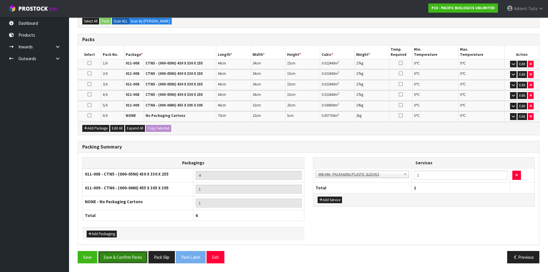
click at [130, 256] on button "Save & Confirm Packs" at bounding box center [122, 257] width 49 height 12
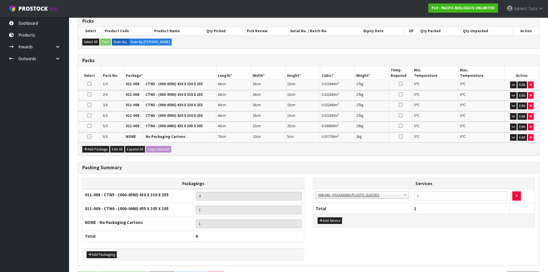
scroll to position [0, 0]
